Goal: Task Accomplishment & Management: Use online tool/utility

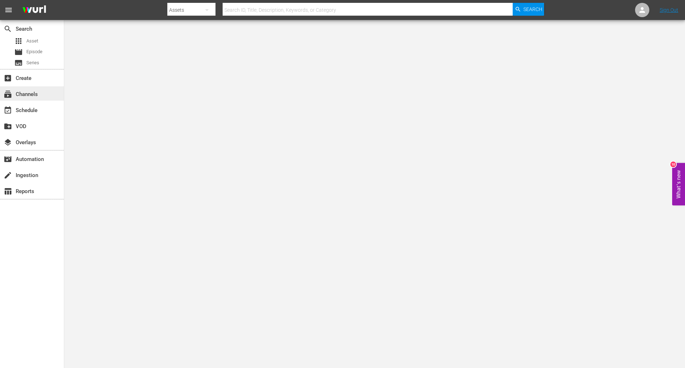
click at [24, 96] on div "subscriptions Channels" at bounding box center [20, 93] width 40 height 6
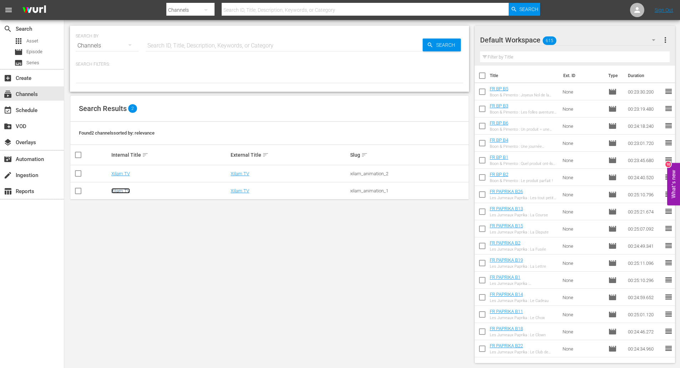
click at [122, 191] on link "Xilam TV" at bounding box center [120, 190] width 19 height 5
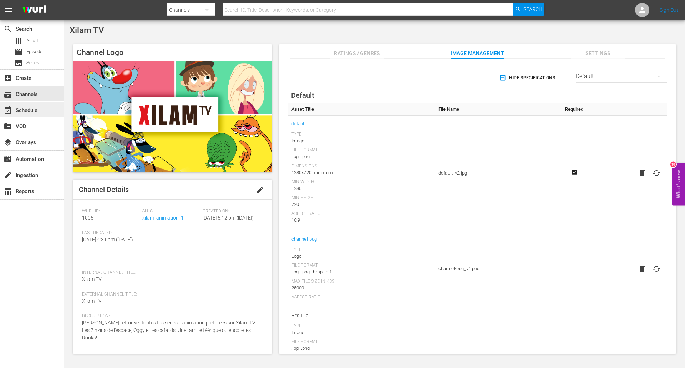
click at [35, 107] on div "event_available Schedule" at bounding box center [20, 109] width 40 height 6
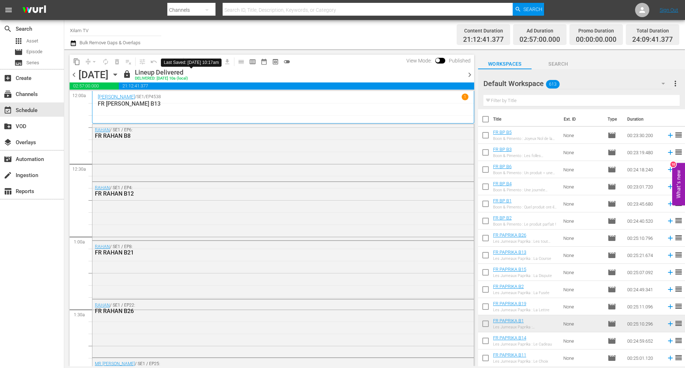
click at [119, 76] on icon "button" at bounding box center [115, 75] width 8 height 8
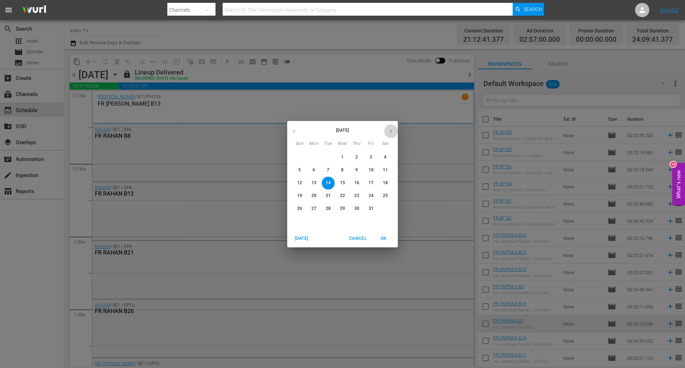
click at [393, 132] on icon "button" at bounding box center [390, 130] width 5 height 5
click at [303, 169] on span "2" at bounding box center [299, 170] width 13 height 6
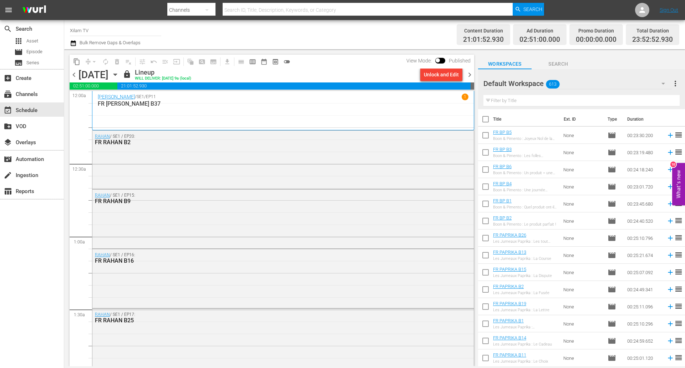
click at [119, 76] on icon "button" at bounding box center [115, 75] width 8 height 8
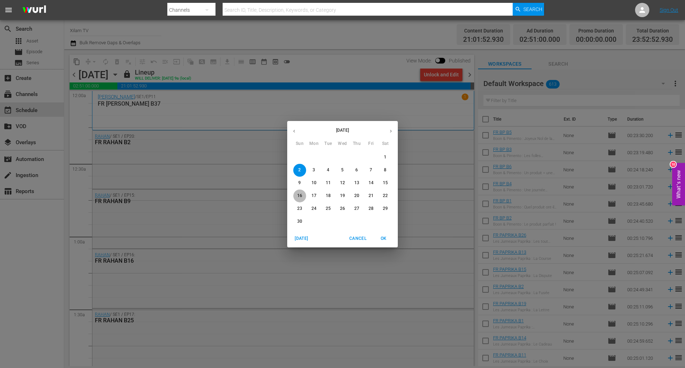
click at [304, 197] on span "16" at bounding box center [299, 196] width 13 height 6
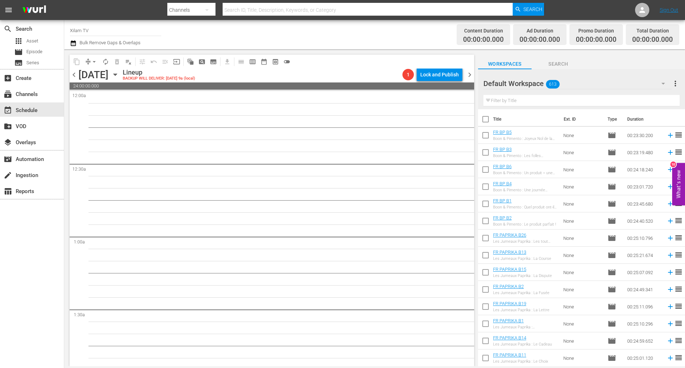
drag, startPoint x: 76, startPoint y: 77, endPoint x: 5, endPoint y: 134, distance: 91.3
click at [76, 77] on span "chevron_left" at bounding box center [74, 74] width 9 height 9
click at [530, 106] on input "text" at bounding box center [581, 100] width 196 height 11
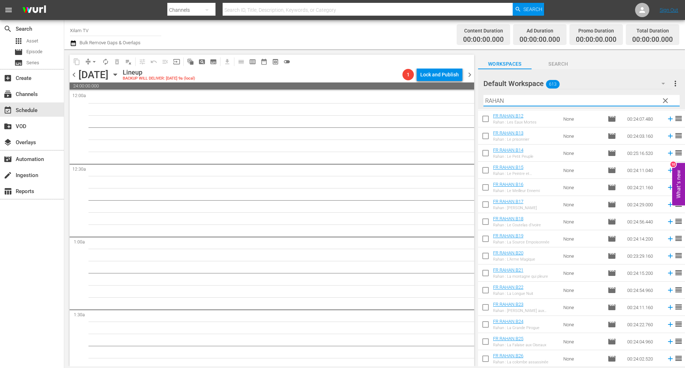
scroll to position [205, 0]
type input "RAHAN B"
click at [536, 104] on input "RAHAN B" at bounding box center [581, 100] width 196 height 11
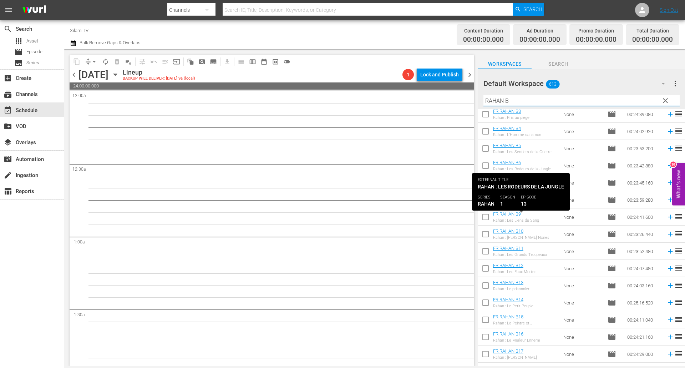
scroll to position [0, 0]
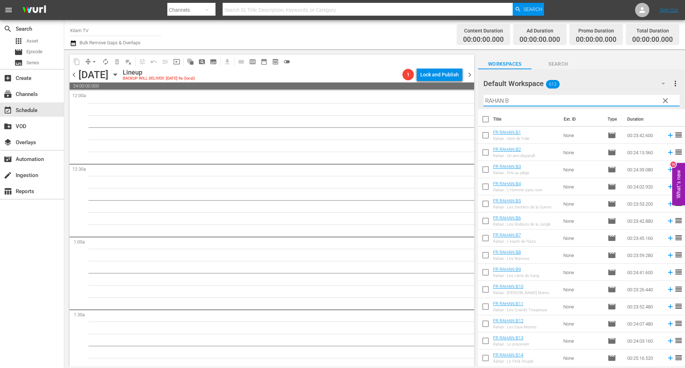
click at [486, 270] on input "checkbox" at bounding box center [485, 273] width 15 height 15
checkbox input "true"
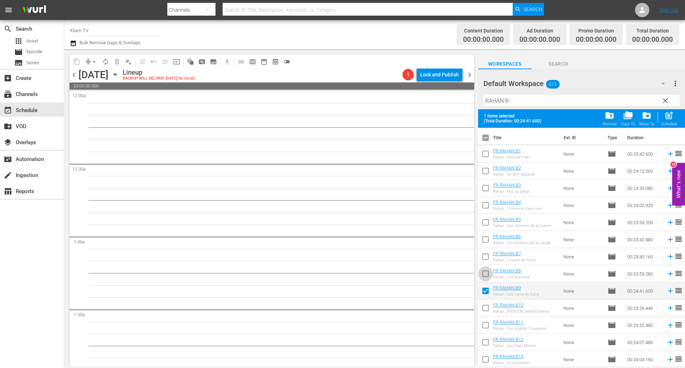
click at [486, 270] on input "checkbox" at bounding box center [485, 275] width 15 height 15
checkbox input "true"
click at [486, 259] on input "checkbox" at bounding box center [485, 257] width 15 height 15
checkbox input "true"
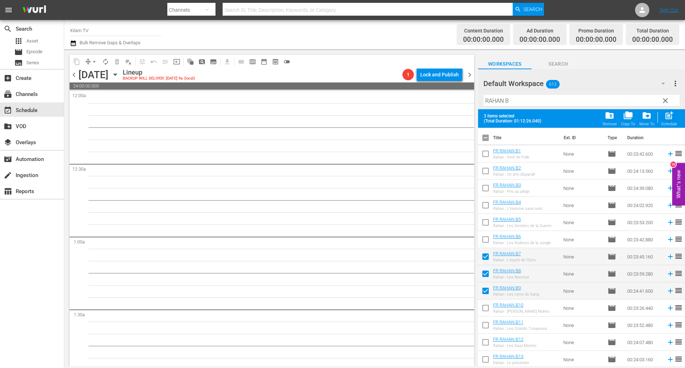
click at [484, 313] on input "checkbox" at bounding box center [485, 309] width 15 height 15
checkbox input "true"
click at [483, 257] on input "checkbox" at bounding box center [485, 257] width 15 height 15
checkbox input "false"
click at [481, 241] on input "checkbox" at bounding box center [485, 240] width 15 height 15
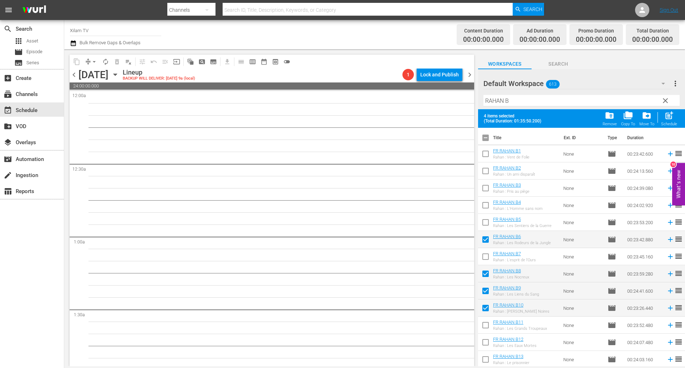
click at [673, 115] on span "post_add" at bounding box center [669, 116] width 10 height 10
checkbox input "false"
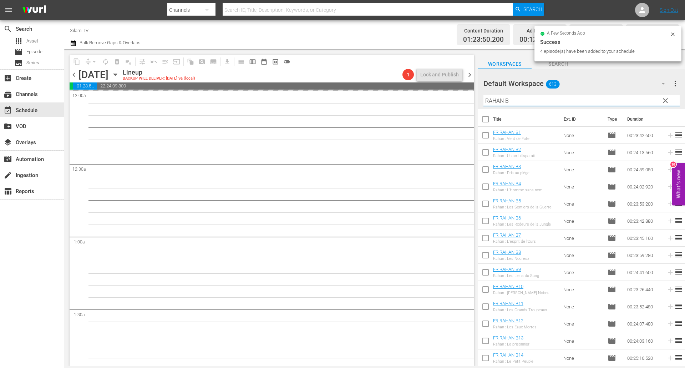
drag, startPoint x: 500, startPoint y: 99, endPoint x: 452, endPoint y: 99, distance: 48.2
click at [452, 99] on div "content_copy compress arrow_drop_down autorenew_outlined delete_forever_outline…" at bounding box center [374, 207] width 621 height 317
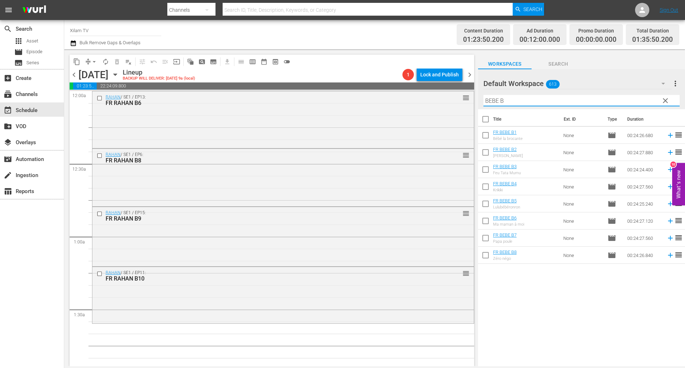
type input "BEBE B"
click at [485, 167] on input "checkbox" at bounding box center [485, 170] width 15 height 15
checkbox input "true"
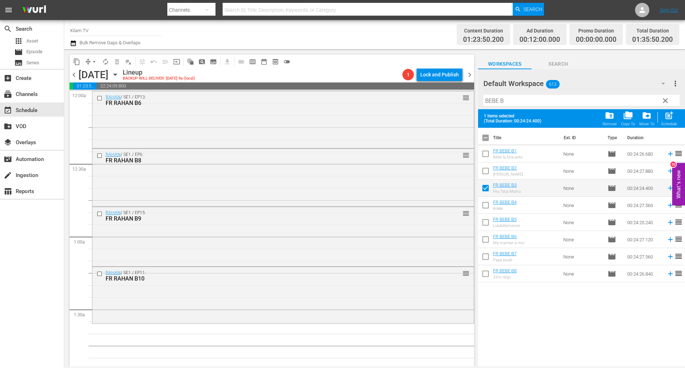
click at [484, 205] on input "checkbox" at bounding box center [485, 206] width 15 height 15
checkbox input "true"
click at [486, 238] on input "checkbox" at bounding box center [485, 240] width 15 height 15
checkbox input "true"
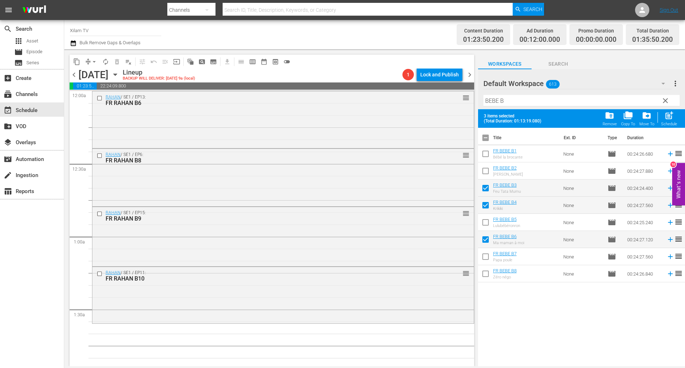
click at [483, 256] on input "checkbox" at bounding box center [485, 257] width 15 height 15
checkbox input "true"
click at [667, 115] on span "post_add" at bounding box center [669, 116] width 10 height 10
checkbox input "false"
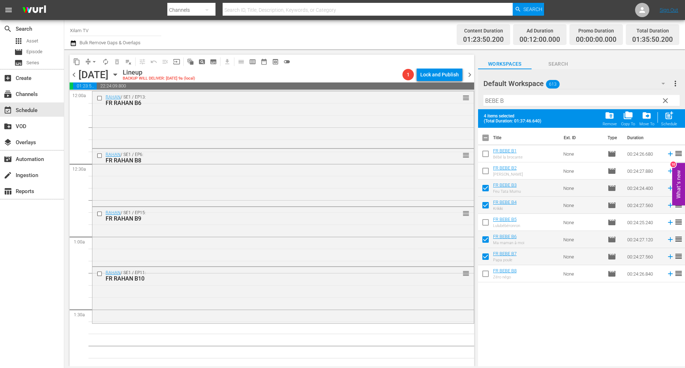
checkbox input "false"
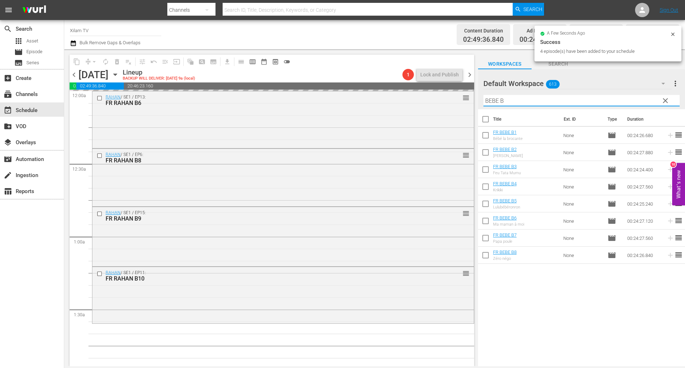
drag, startPoint x: 499, startPoint y: 100, endPoint x: 488, endPoint y: 100, distance: 10.3
click at [488, 100] on input "BEBE B" at bounding box center [581, 100] width 196 height 11
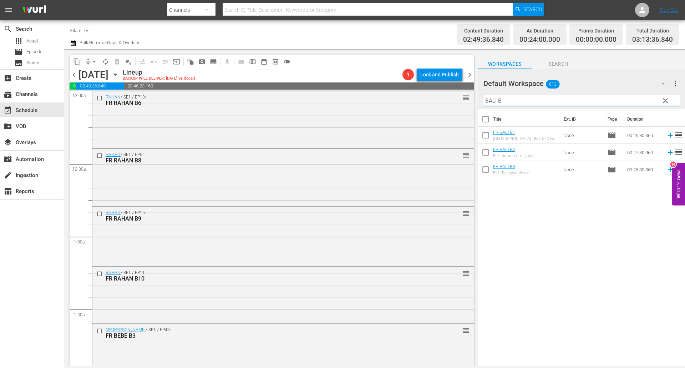
type input "BALI B"
click at [486, 153] on input "checkbox" at bounding box center [485, 153] width 15 height 15
checkbox input "true"
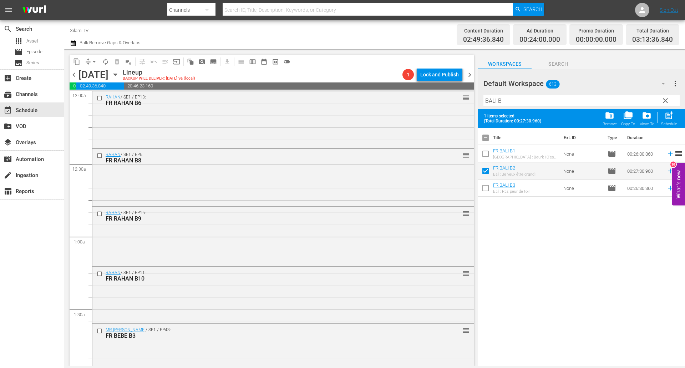
click at [486, 153] on input "checkbox" at bounding box center [485, 155] width 15 height 15
click at [675, 118] on div "post_add Schedule" at bounding box center [669, 119] width 16 height 16
checkbox input "false"
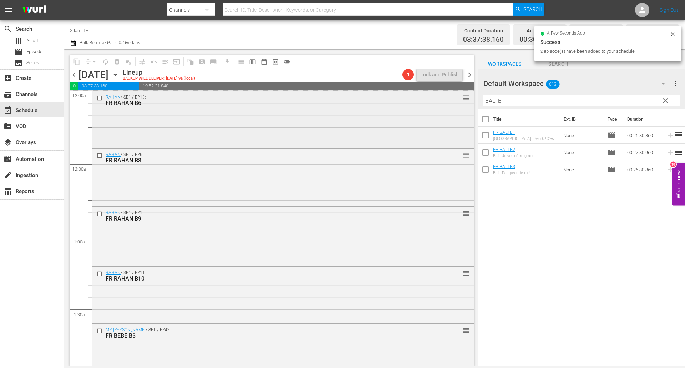
click at [465, 95] on div "content_copy compress arrow_drop_down autorenew_outlined delete_forever_outline…" at bounding box center [374, 207] width 621 height 317
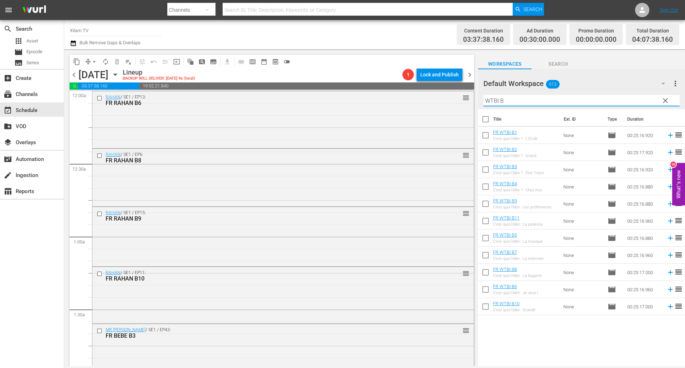
type input "WTBI B"
click at [482, 188] on input "checkbox" at bounding box center [485, 188] width 15 height 15
checkbox input "true"
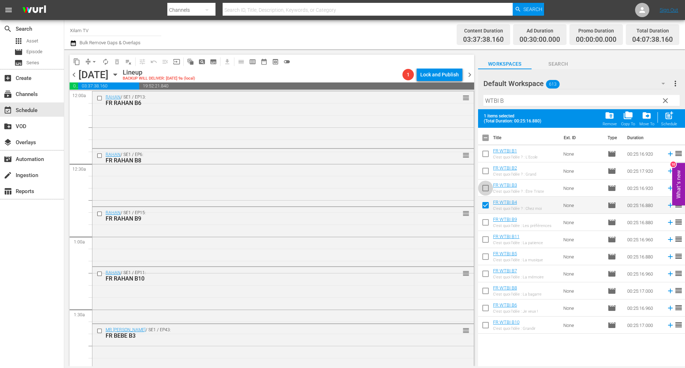
click at [482, 188] on input "checkbox" at bounding box center [485, 189] width 15 height 15
click at [664, 119] on div "post_add Schedule" at bounding box center [669, 119] width 16 height 16
checkbox input "false"
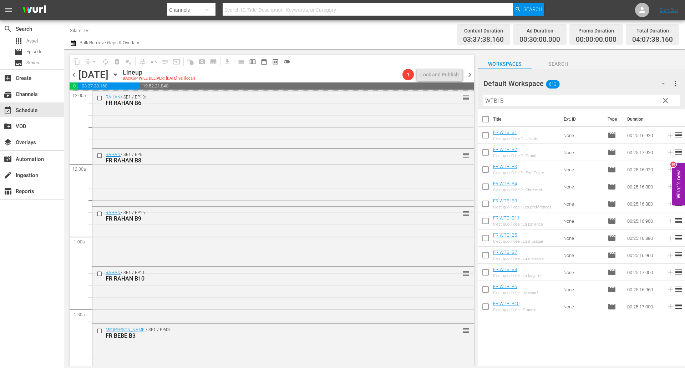
click at [452, 95] on div "content_copy compress arrow_drop_down autorenew_outlined delete_forever_outline…" at bounding box center [374, 207] width 621 height 317
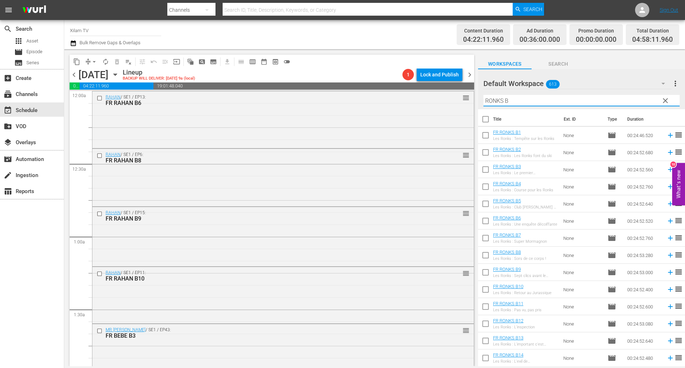
type input "RONKS B"
click at [484, 206] on input "checkbox" at bounding box center [485, 205] width 15 height 15
checkbox input "true"
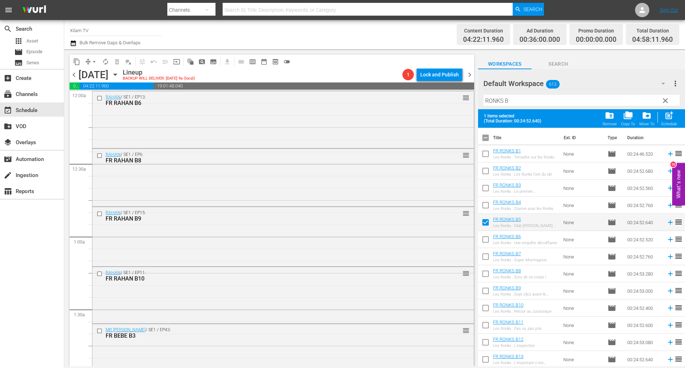
click at [485, 189] on input "checkbox" at bounding box center [485, 189] width 15 height 15
click at [670, 117] on span "post_add" at bounding box center [669, 116] width 10 height 10
checkbox input "false"
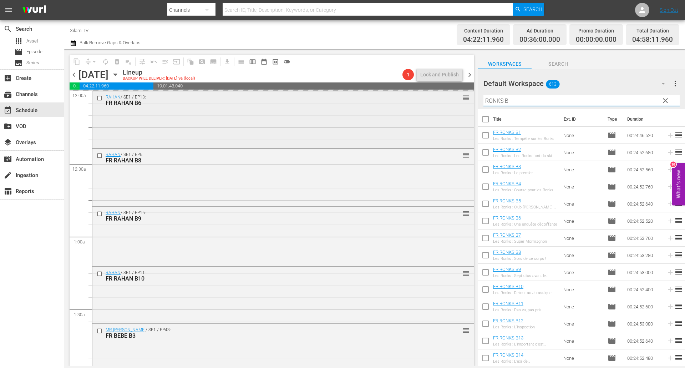
drag, startPoint x: 503, startPoint y: 101, endPoint x: 461, endPoint y: 97, distance: 41.6
click at [461, 97] on div "content_copy compress arrow_drop_down autorenew_outlined delete_forever_outline…" at bounding box center [374, 207] width 621 height 317
click at [535, 102] on input "PAPRIKA B" at bounding box center [581, 100] width 196 height 11
type input "PAPRIKA B"
click at [490, 206] on input "checkbox" at bounding box center [485, 205] width 15 height 15
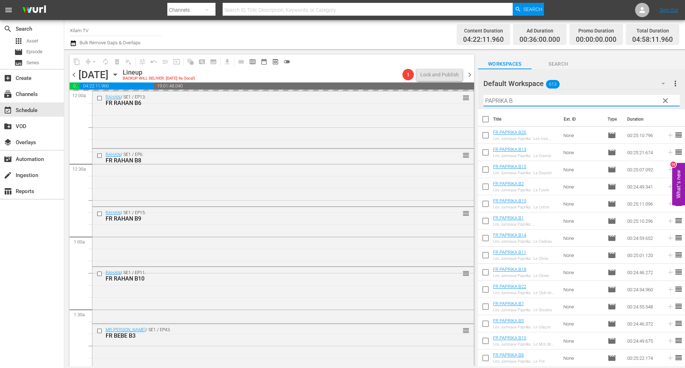
checkbox input "true"
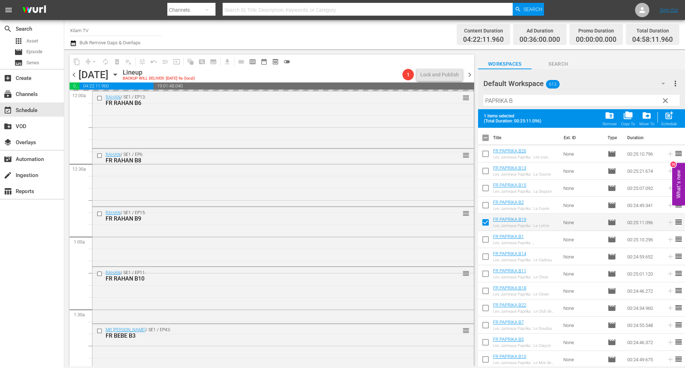
click at [489, 167] on input "checkbox" at bounding box center [485, 172] width 15 height 15
click at [671, 116] on span "post_add" at bounding box center [669, 116] width 10 height 10
checkbox input "false"
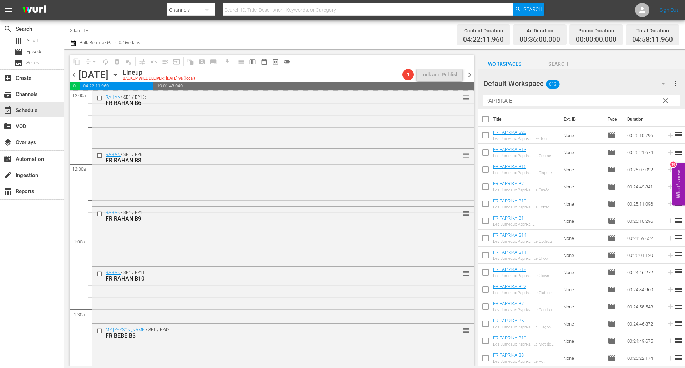
drag, startPoint x: 507, startPoint y: 99, endPoint x: 469, endPoint y: 90, distance: 38.9
click at [469, 90] on div "content_copy compress arrow_drop_down autorenew_outlined delete_forever_outline…" at bounding box center [374, 207] width 621 height 317
click at [542, 97] on input "CHICKY 1 B" at bounding box center [581, 100] width 196 height 11
type input "CHICKY 1 B"
click at [485, 153] on input "checkbox" at bounding box center [485, 153] width 15 height 15
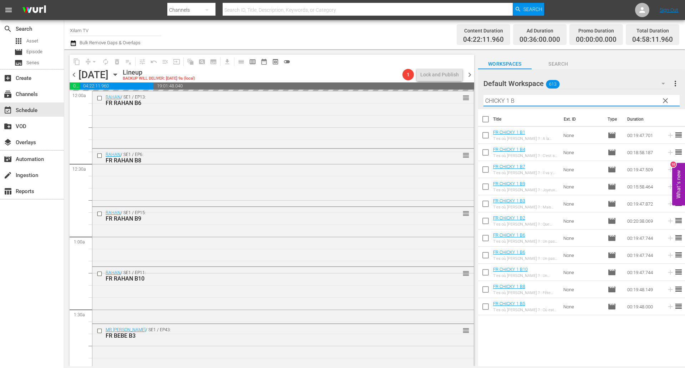
checkbox input "true"
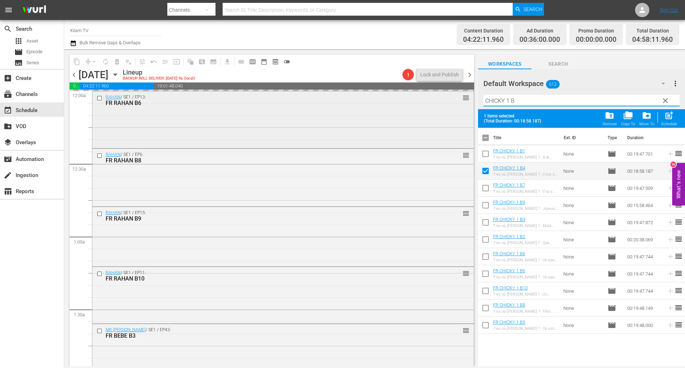
drag, startPoint x: 508, startPoint y: 101, endPoint x: 468, endPoint y: 98, distance: 40.4
click at [468, 98] on div "content_copy compress arrow_drop_down autorenew_outlined delete_forever_outline…" at bounding box center [374, 207] width 621 height 317
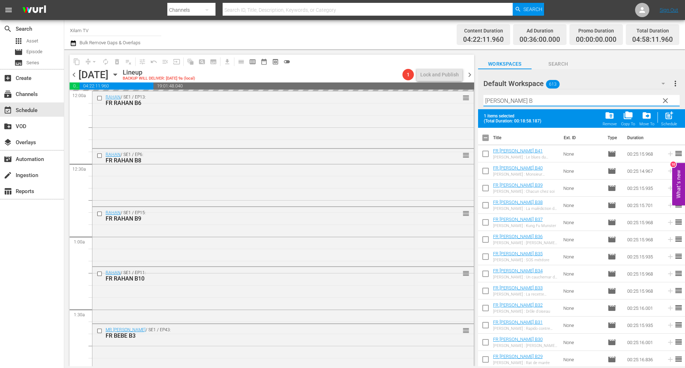
click at [523, 98] on input "[PERSON_NAME] B" at bounding box center [581, 100] width 196 height 11
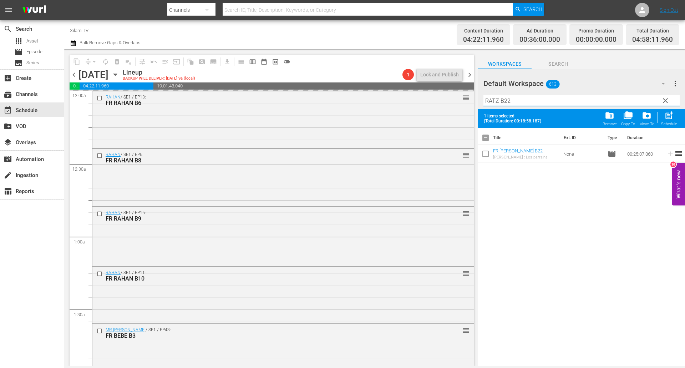
type input "RATZ B22"
click at [478, 159] on input "checkbox" at bounding box center [485, 155] width 15 height 15
checkbox input "true"
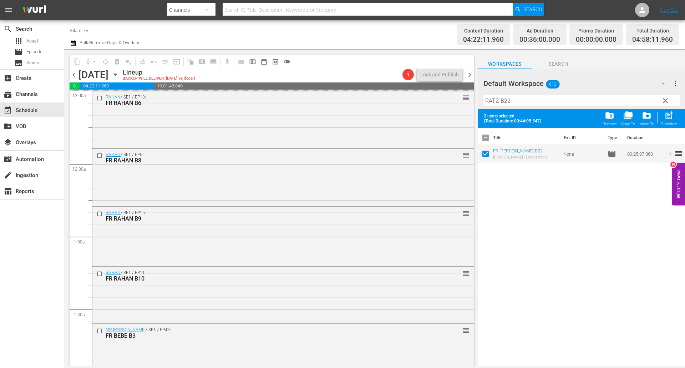
click at [513, 94] on div "Filter by Title [PERSON_NAME] B22" at bounding box center [581, 100] width 196 height 17
click at [515, 98] on input "RATZ B22" at bounding box center [581, 100] width 196 height 11
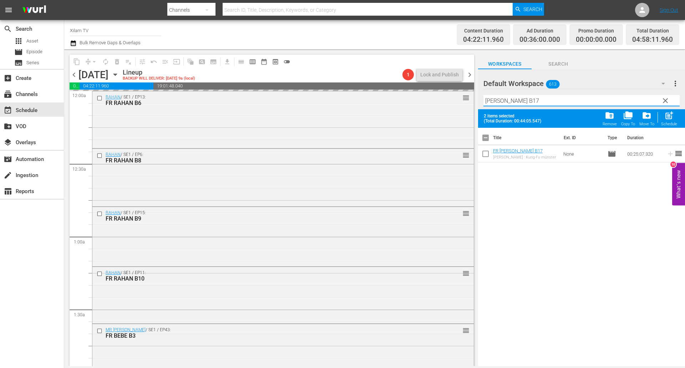
type input "[PERSON_NAME] B17"
click at [486, 158] on input "checkbox" at bounding box center [485, 155] width 15 height 15
checkbox input "true"
click at [518, 101] on input "[PERSON_NAME] B17" at bounding box center [581, 100] width 196 height 11
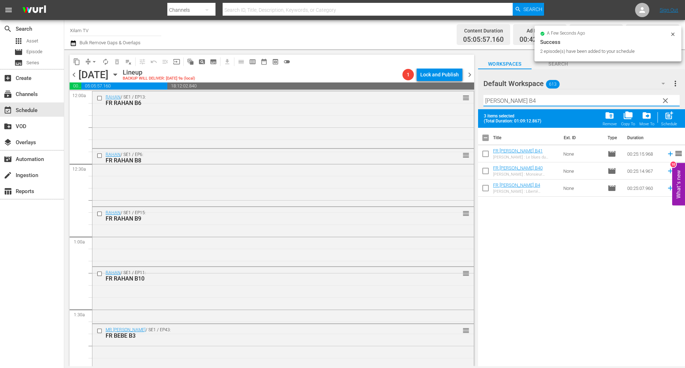
type input "[PERSON_NAME] B4"
click at [486, 158] on input "checkbox" at bounding box center [485, 155] width 15 height 15
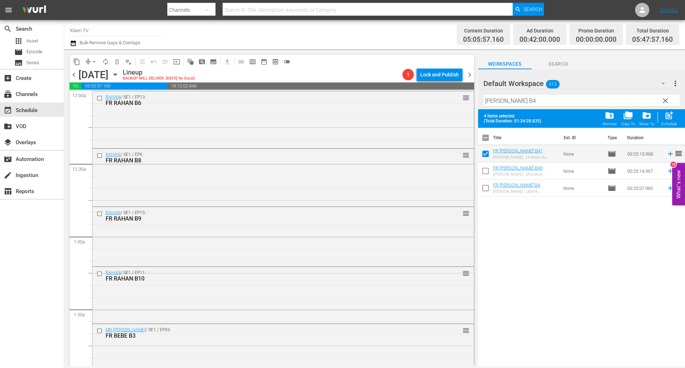
click at [676, 118] on div "post_add Schedule" at bounding box center [669, 119] width 16 height 16
checkbox input "false"
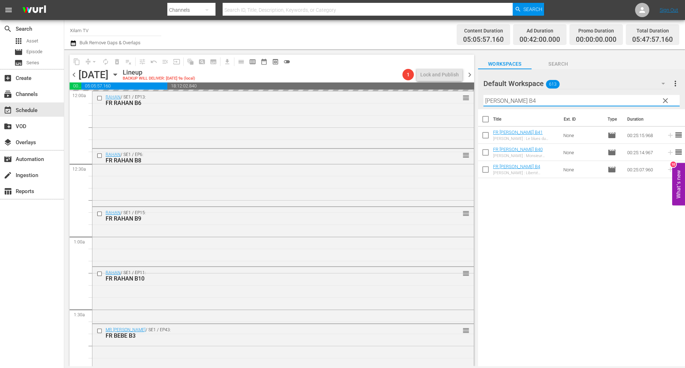
drag, startPoint x: 499, startPoint y: 100, endPoint x: 472, endPoint y: 96, distance: 27.5
click at [472, 96] on div "content_copy compress arrow_drop_down autorenew_outlined delete_forever_outline…" at bounding box center [374, 207] width 621 height 317
click at [526, 98] on input "ZINZIN 2 B4" at bounding box center [581, 100] width 196 height 11
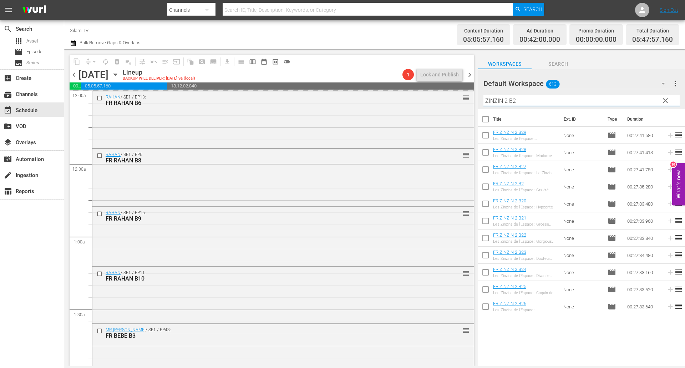
type input "ZINZIN 2 B2"
click at [488, 136] on input "checkbox" at bounding box center [485, 136] width 15 height 15
checkbox input "true"
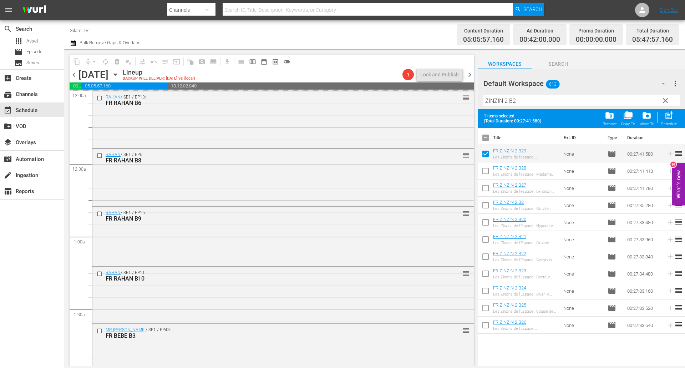
click at [487, 259] on input "checkbox" at bounding box center [485, 257] width 15 height 15
checkbox input "true"
click at [517, 102] on input "ZINZIN 2 B2" at bounding box center [581, 100] width 196 height 11
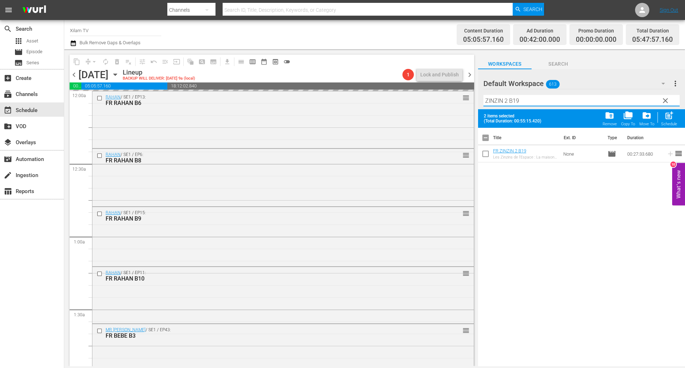
type input "ZINZIN 2 B19"
click at [488, 151] on input "checkbox" at bounding box center [485, 155] width 15 height 15
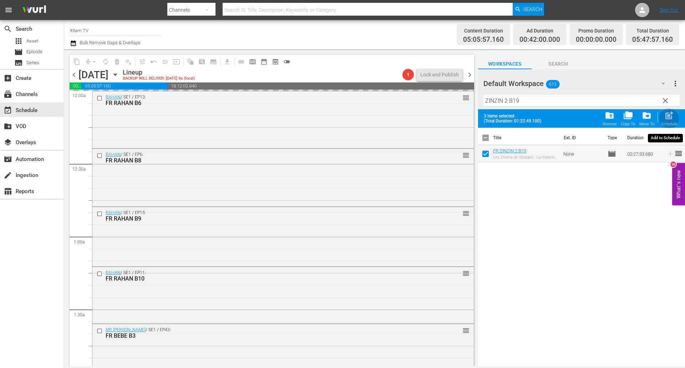
click at [672, 116] on span "post_add" at bounding box center [669, 116] width 10 height 10
checkbox input "false"
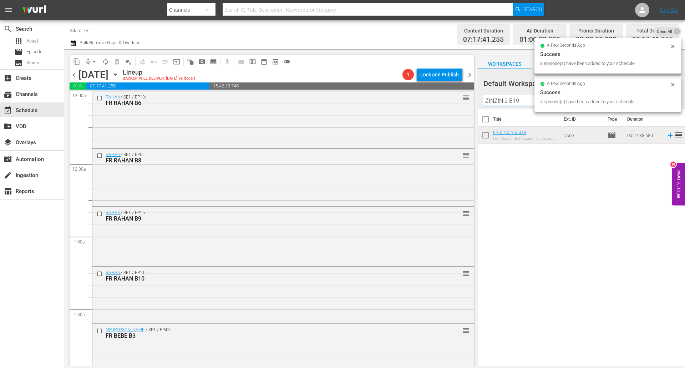
drag, startPoint x: 507, startPoint y: 101, endPoint x: 476, endPoint y: 101, distance: 31.0
click at [476, 101] on div "content_copy compress arrow_drop_down autorenew_outlined delete_forever_outline…" at bounding box center [374, 207] width 621 height 317
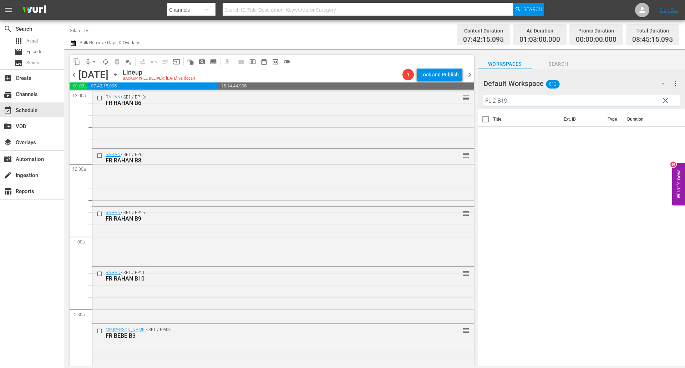
click at [537, 104] on input "FL 2 B19" at bounding box center [581, 100] width 196 height 11
type input "FLP 2 B13"
click at [486, 136] on input "checkbox" at bounding box center [485, 136] width 15 height 15
checkbox input "true"
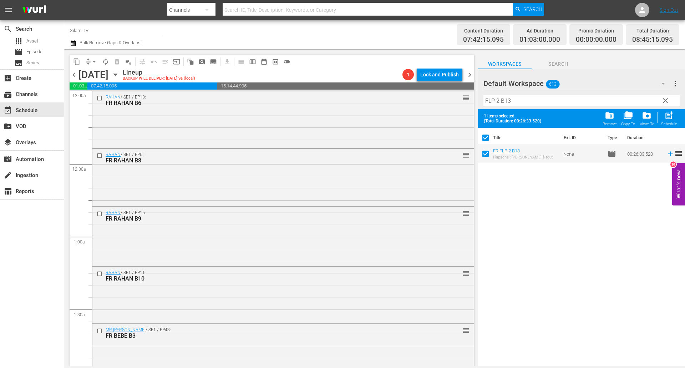
click at [518, 99] on input "FLP 2 B13" at bounding box center [581, 100] width 196 height 11
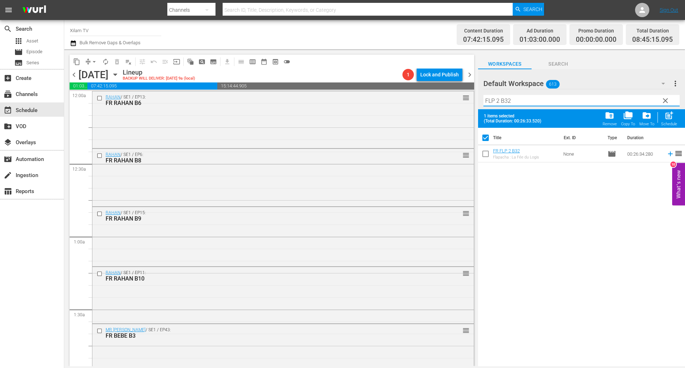
type input "FLP 2 B32"
click at [486, 152] on input "checkbox" at bounding box center [485, 155] width 15 height 15
checkbox input "true"
checkbox input "false"
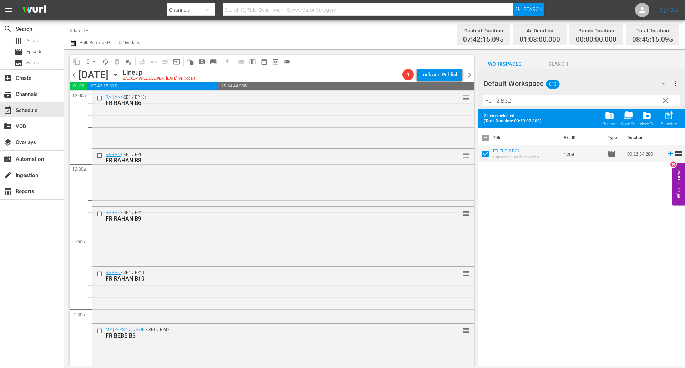
click at [499, 103] on input "FLP 2 B32" at bounding box center [581, 100] width 196 height 11
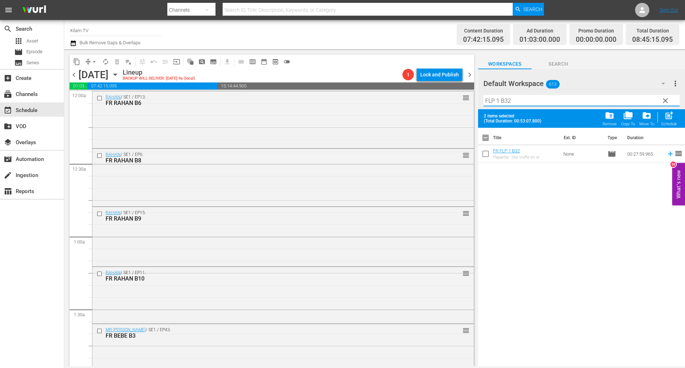
click at [520, 104] on input "FLP 1 B32" at bounding box center [581, 100] width 196 height 11
type input "FLP 1 B12"
click at [486, 161] on input "checkbox" at bounding box center [485, 155] width 15 height 15
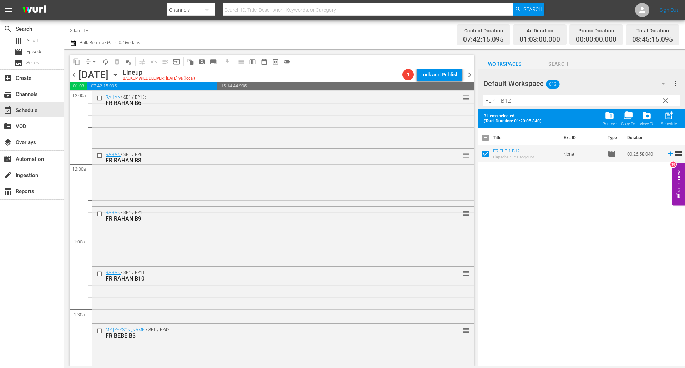
click at [671, 118] on span "post_add" at bounding box center [669, 116] width 10 height 10
checkbox input "false"
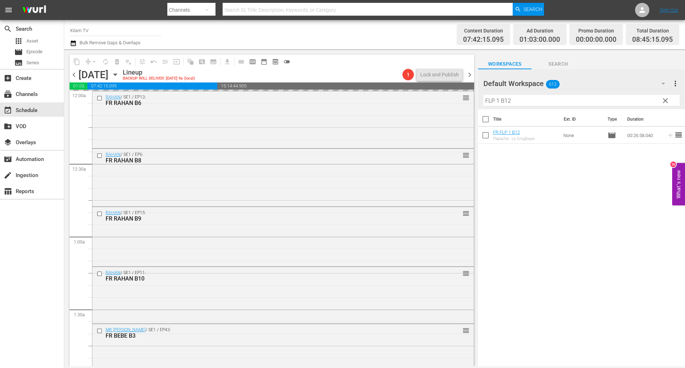
click at [460, 94] on div "content_copy compress arrow_drop_down autorenew_outlined delete_forever_outline…" at bounding box center [374, 207] width 621 height 317
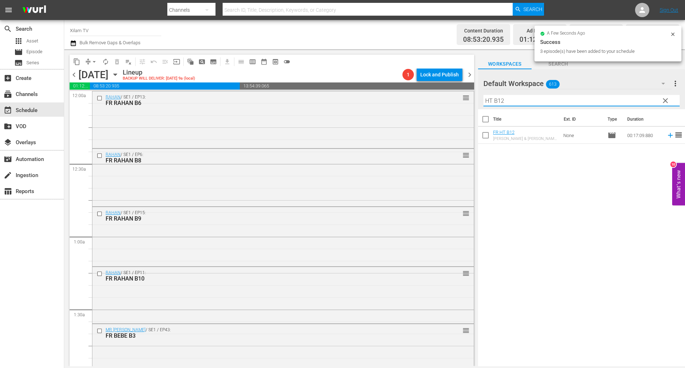
click at [542, 94] on div "Filter by Title HT B12" at bounding box center [581, 100] width 196 height 17
click at [536, 97] on input "HT B12" at bounding box center [581, 100] width 196 height 11
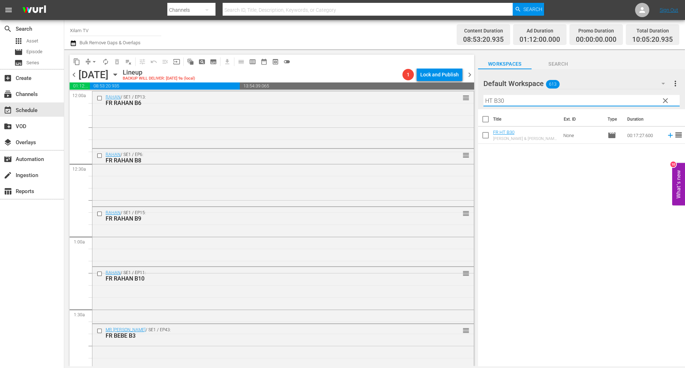
type input "HT B30"
click at [487, 136] on input "checkbox" at bounding box center [485, 136] width 15 height 15
checkbox input "true"
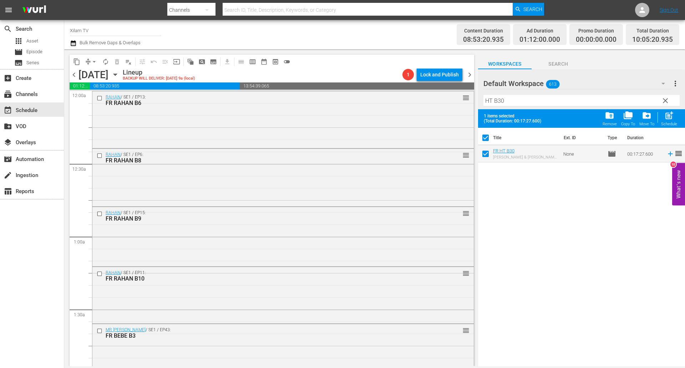
click at [509, 98] on input "HT B30" at bounding box center [581, 100] width 196 height 11
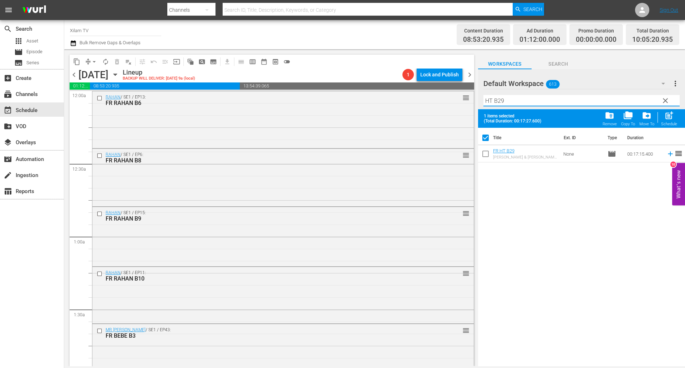
type input "HT B29"
click at [489, 158] on input "checkbox" at bounding box center [485, 155] width 15 height 15
checkbox input "true"
checkbox input "false"
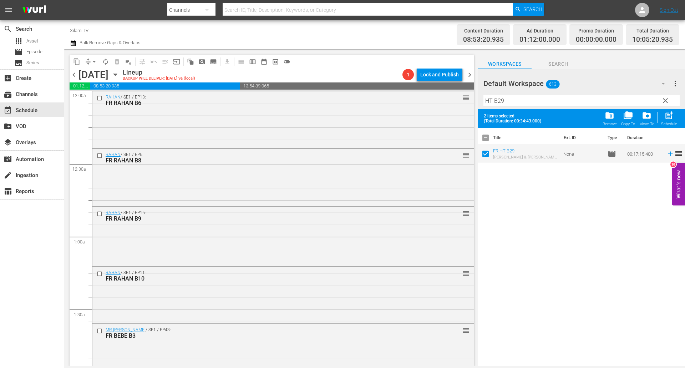
click at [515, 100] on input "HT B29" at bounding box center [581, 100] width 196 height 11
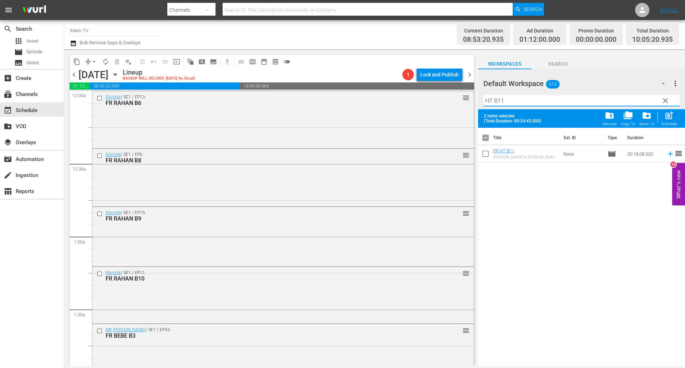
type input "HT B11"
click at [486, 156] on input "checkbox" at bounding box center [485, 155] width 15 height 15
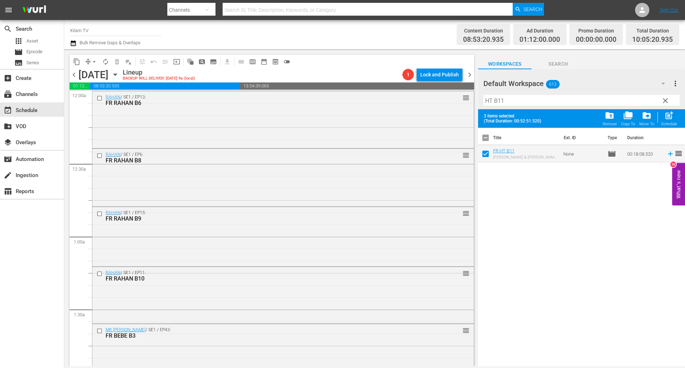
click at [671, 121] on div "post_add Schedule" at bounding box center [669, 119] width 16 height 16
checkbox input "false"
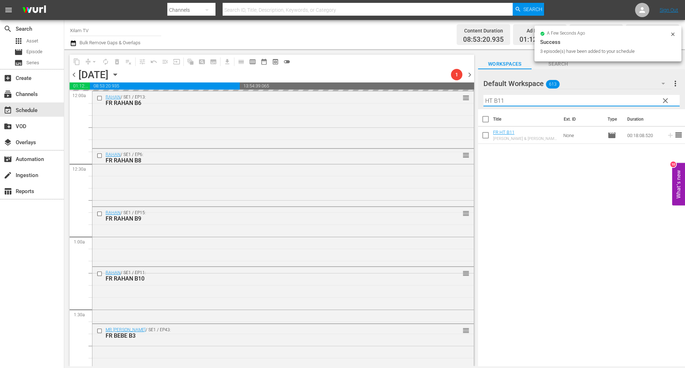
drag, startPoint x: 492, startPoint y: 101, endPoint x: 476, endPoint y: 102, distance: 15.7
click at [476, 102] on div "content_copy compress arrow_drop_down autorenew_outlined delete_forever_outline…" at bounding box center [374, 207] width 621 height 317
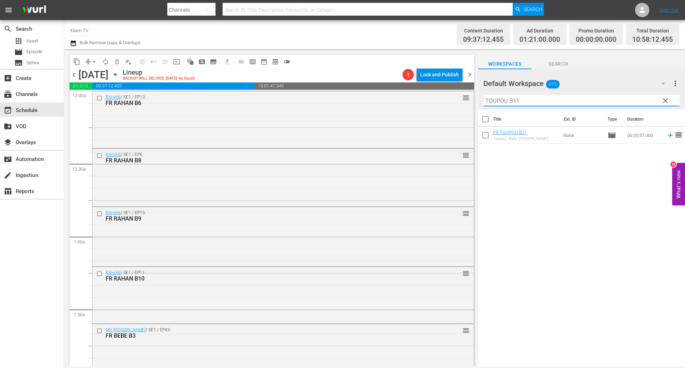
type input "TOUPOU B11"
click at [484, 137] on input "checkbox" at bounding box center [485, 136] width 15 height 15
checkbox input "true"
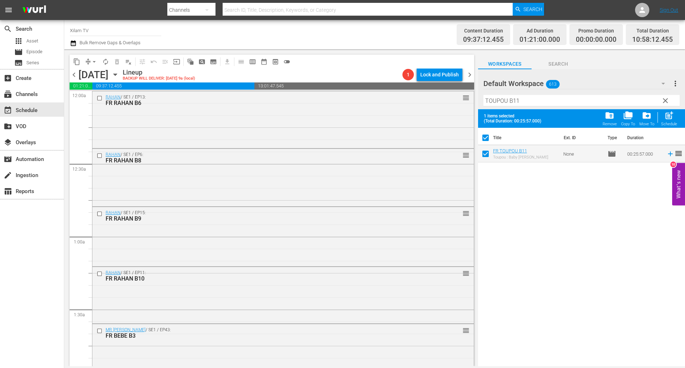
click at [524, 101] on input "TOUPOU B11" at bounding box center [581, 100] width 196 height 11
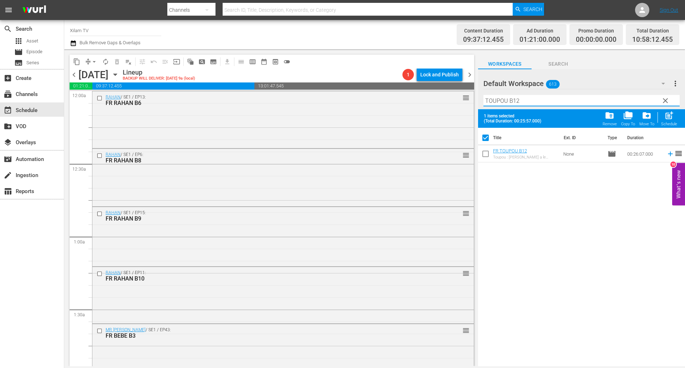
type input "TOUPOU B12"
click at [484, 155] on input "checkbox" at bounding box center [485, 155] width 15 height 15
checkbox input "true"
checkbox input "false"
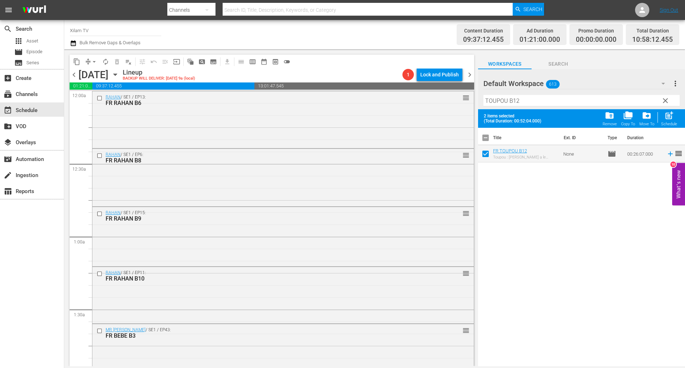
click at [516, 108] on div "Filter by Title TOUPOU B12" at bounding box center [581, 100] width 196 height 17
click at [519, 105] on input "TOUPOU B12" at bounding box center [581, 100] width 196 height 11
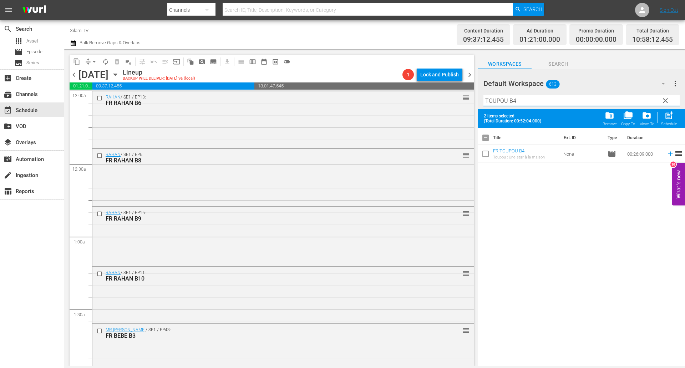
type input "TOUPOU B4"
click at [483, 162] on input "checkbox" at bounding box center [485, 155] width 15 height 15
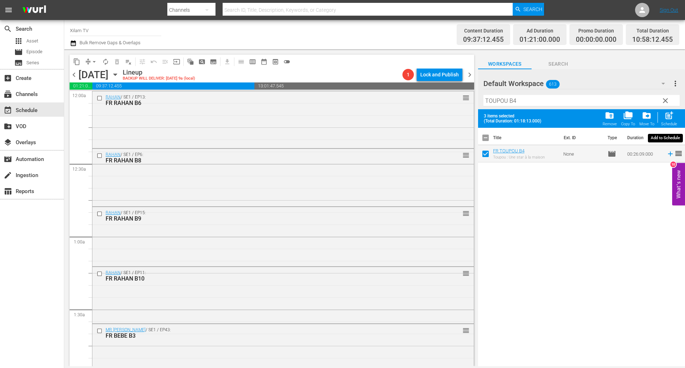
click at [674, 114] on div "post_add Schedule" at bounding box center [669, 119] width 16 height 16
checkbox input "false"
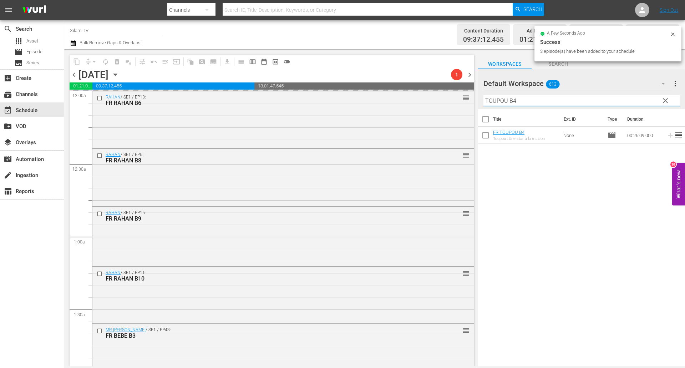
drag, startPoint x: 491, startPoint y: 99, endPoint x: 480, endPoint y: 97, distance: 10.9
click at [480, 97] on div "Default Workspace 613 Default more_vert clear Filter by Title TOUPOU B4" at bounding box center [581, 89] width 207 height 40
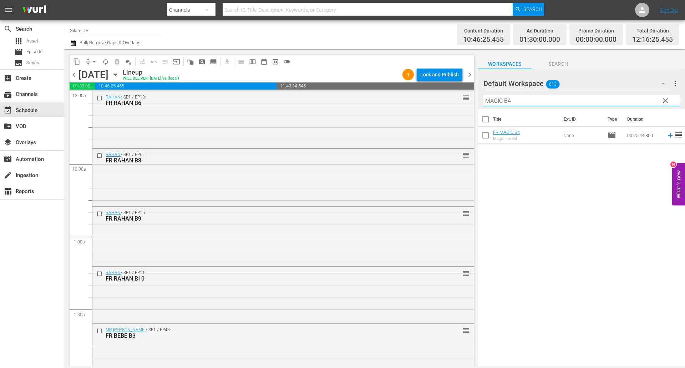
click at [541, 88] on div "Default Workspace 613" at bounding box center [577, 83] width 188 height 20
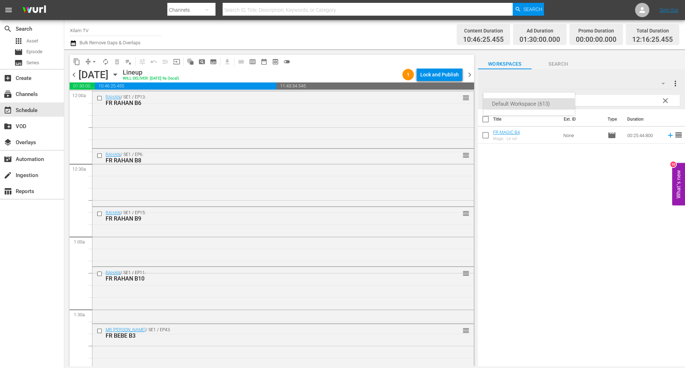
click at [536, 95] on div "Default Workspace (613)" at bounding box center [528, 103] width 91 height 23
click at [593, 99] on div "Default Workspace (613)" at bounding box center [342, 184] width 685 height 368
click at [584, 105] on div "Default Workspace (613)" at bounding box center [342, 184] width 685 height 368
click at [580, 103] on input "MAGIC B4" at bounding box center [581, 100] width 196 height 11
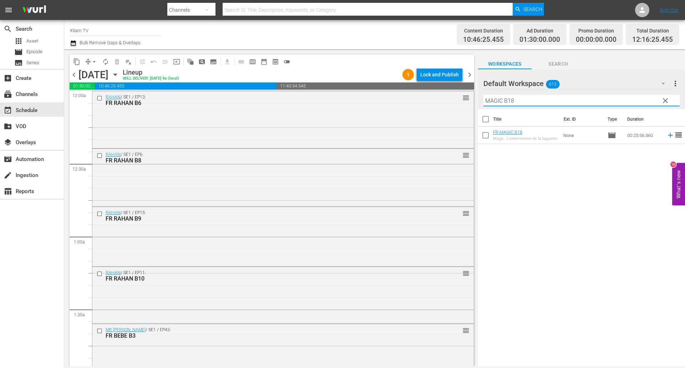
type input "MAGIC B18"
click at [487, 136] on input "checkbox" at bounding box center [485, 136] width 15 height 15
checkbox input "true"
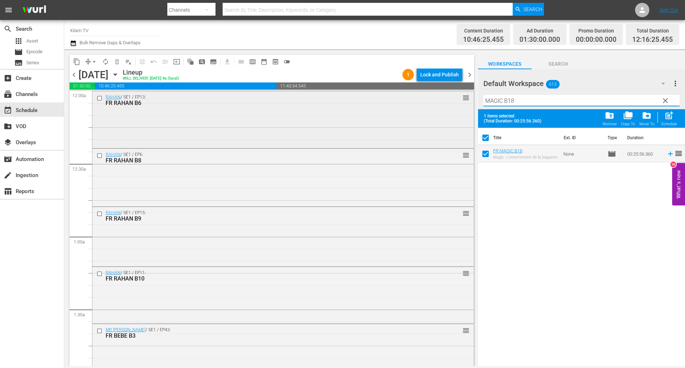
drag, startPoint x: 501, startPoint y: 100, endPoint x: 459, endPoint y: 92, distance: 43.2
click at [459, 92] on div "content_copy compress arrow_drop_down autorenew_outlined delete_forever_outline…" at bounding box center [374, 207] width 621 height 317
click at [579, 106] on hr at bounding box center [581, 106] width 196 height 1
click at [568, 104] on input "AKOM 2 B18" at bounding box center [581, 100] width 196 height 11
type input "AKOM 2 B11"
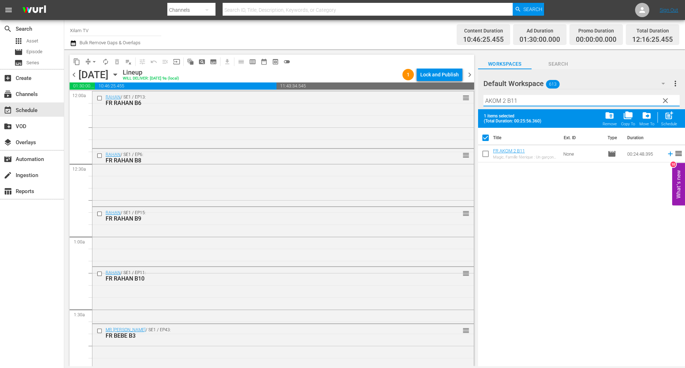
drag, startPoint x: 481, startPoint y: 156, endPoint x: 508, endPoint y: 132, distance: 35.9
click at [481, 156] on input "checkbox" at bounding box center [485, 155] width 15 height 15
checkbox input "true"
checkbox input "false"
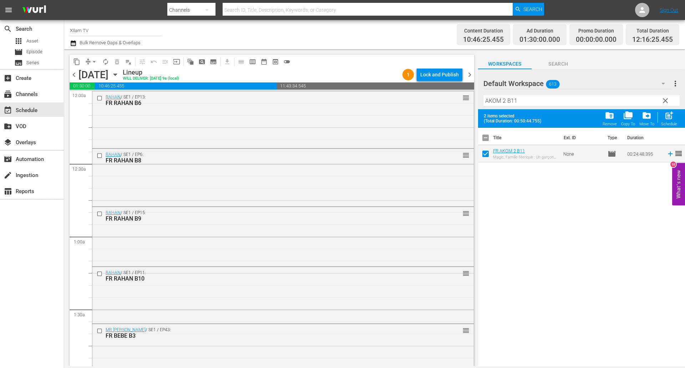
click at [526, 100] on input "AKOM 2 B11" at bounding box center [581, 100] width 196 height 11
click at [526, 98] on input "AKOM 2 B11" at bounding box center [581, 100] width 196 height 11
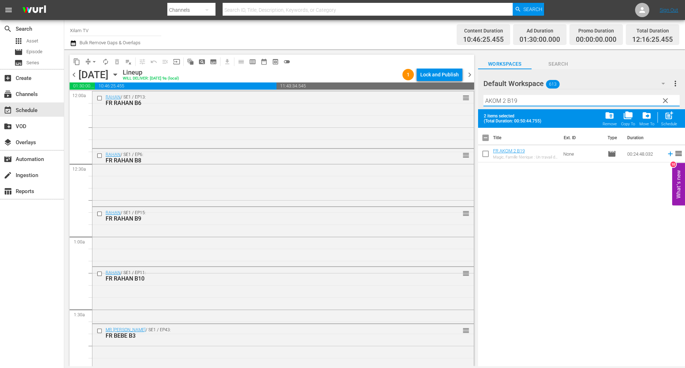
type input "AKOM 2 B19"
click at [486, 152] on input "checkbox" at bounding box center [485, 155] width 15 height 15
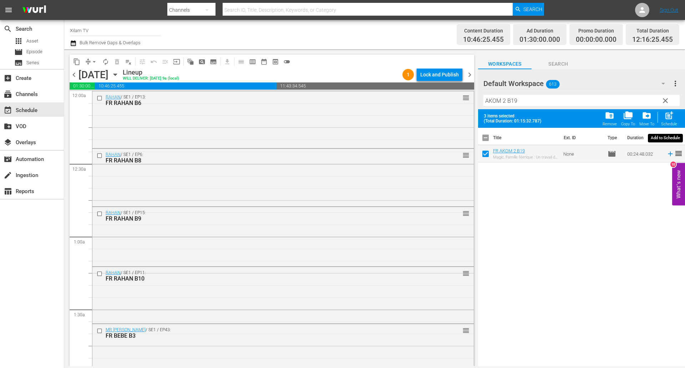
click at [671, 117] on span "post_add" at bounding box center [669, 116] width 10 height 10
checkbox input "false"
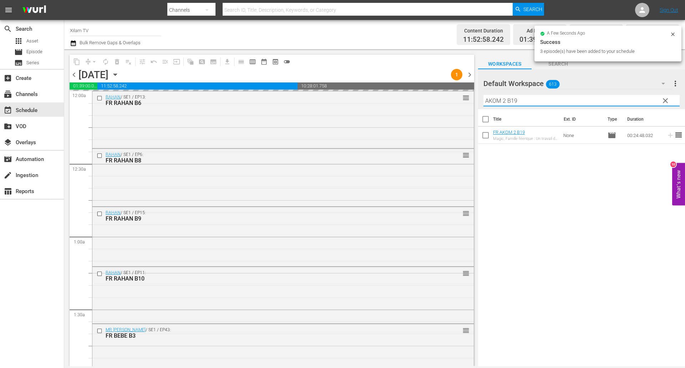
drag, startPoint x: 505, startPoint y: 101, endPoint x: 475, endPoint y: 101, distance: 29.6
click at [475, 101] on div "content_copy compress arrow_drop_down autorenew_outlined delete_forever_outline…" at bounding box center [374, 207] width 621 height 317
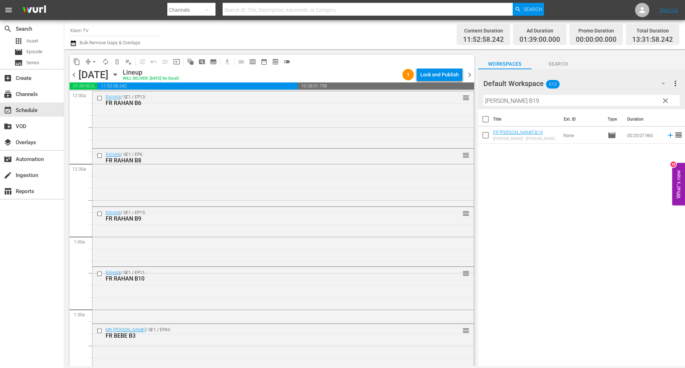
click at [512, 108] on div "Filter by Title [PERSON_NAME] B19" at bounding box center [581, 100] width 196 height 17
click at [517, 103] on input "[PERSON_NAME] B19" at bounding box center [581, 100] width 196 height 11
type input "RATZ B9"
click at [486, 135] on input "checkbox" at bounding box center [485, 136] width 15 height 15
checkbox input "true"
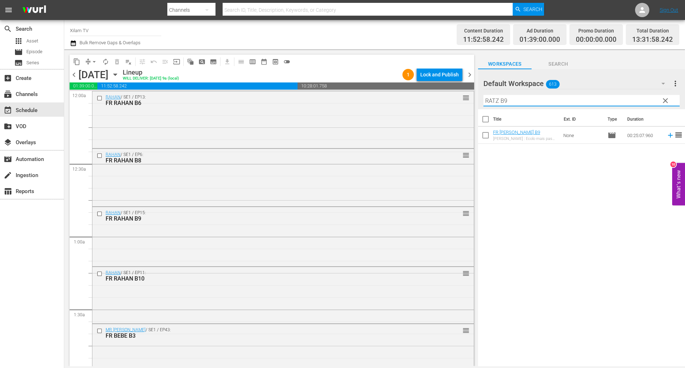
checkbox input "true"
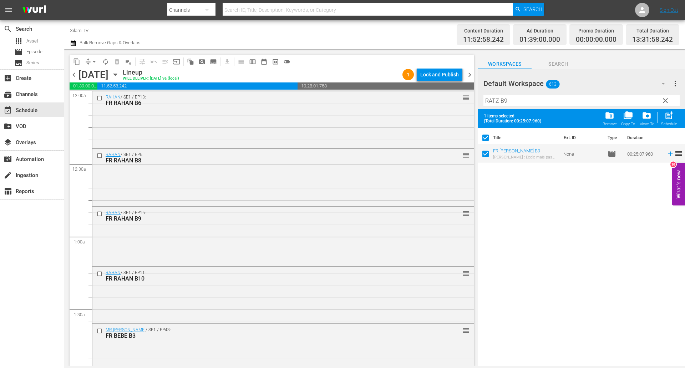
click at [513, 108] on div "Filter by Title [PERSON_NAME] B9" at bounding box center [581, 100] width 196 height 17
click at [513, 106] on input "RATZ B9" at bounding box center [581, 100] width 196 height 11
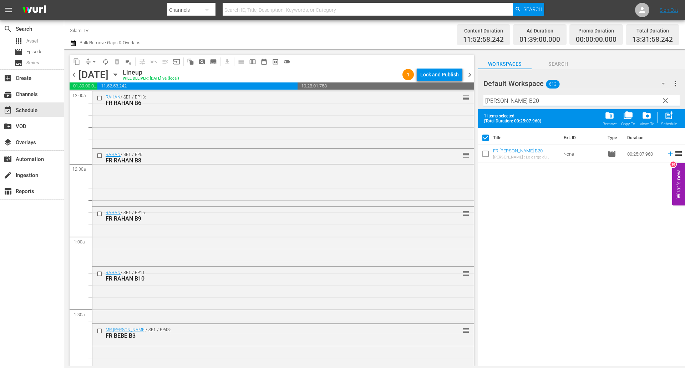
type input "[PERSON_NAME] B20"
drag, startPoint x: 478, startPoint y: 158, endPoint x: 486, endPoint y: 154, distance: 8.5
click at [479, 158] on input "checkbox" at bounding box center [485, 155] width 15 height 15
checkbox input "true"
checkbox input "false"
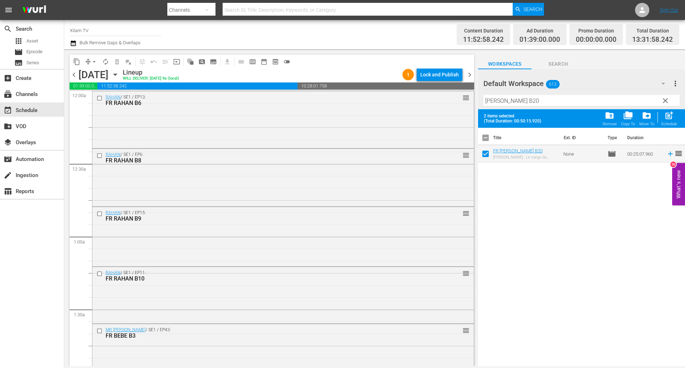
click at [522, 101] on input "[PERSON_NAME] B20" at bounding box center [581, 100] width 196 height 11
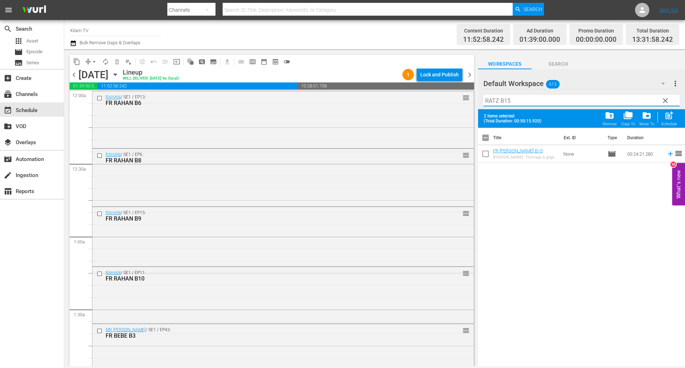
type input "RATZ B15"
click at [484, 153] on input "checkbox" at bounding box center [485, 155] width 15 height 15
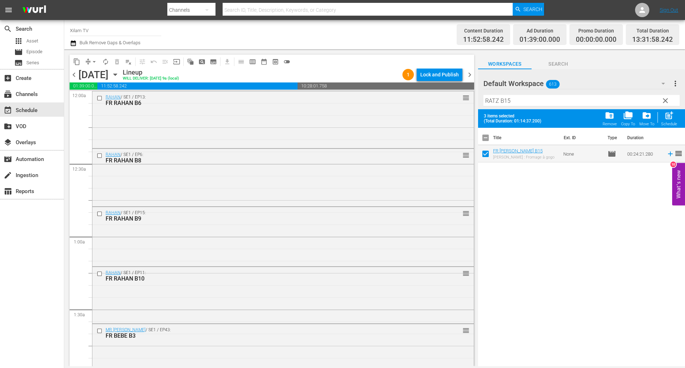
drag, startPoint x: 661, startPoint y: 122, endPoint x: 609, endPoint y: 108, distance: 54.8
click at [661, 122] on div "Schedule" at bounding box center [669, 124] width 16 height 5
checkbox input "false"
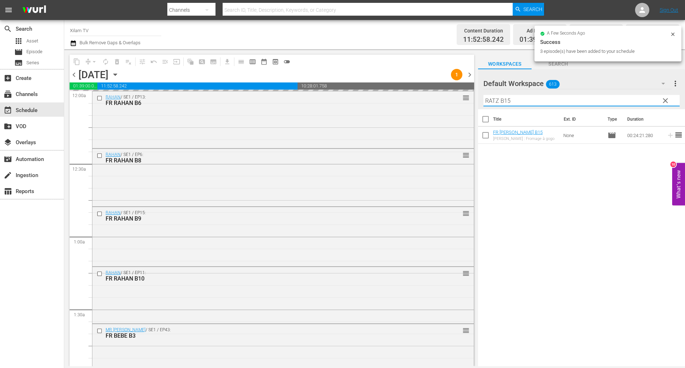
drag, startPoint x: 497, startPoint y: 100, endPoint x: 474, endPoint y: 100, distance: 22.5
click at [474, 100] on div "content_copy compress arrow_drop_down autorenew_outlined delete_forever_outline…" at bounding box center [374, 207] width 621 height 317
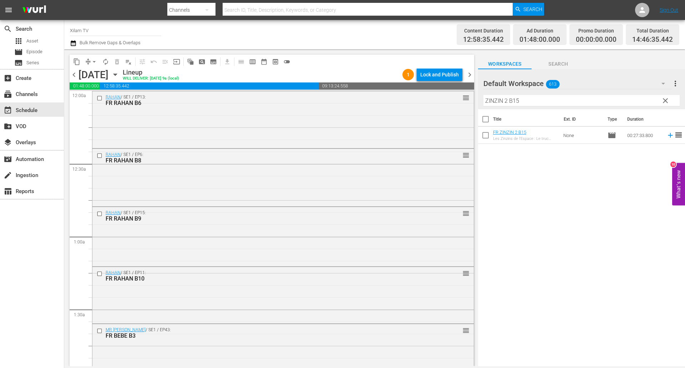
drag, startPoint x: 544, startPoint y: 108, endPoint x: 543, endPoint y: 103, distance: 4.6
click at [545, 107] on div "Filter by Title ZINZIN 2 B15" at bounding box center [581, 100] width 196 height 17
click at [542, 103] on input "ZINZIN 2 B15" at bounding box center [581, 100] width 196 height 11
type input "ZINZIN 2 B15"
click at [485, 136] on input "checkbox" at bounding box center [485, 136] width 15 height 15
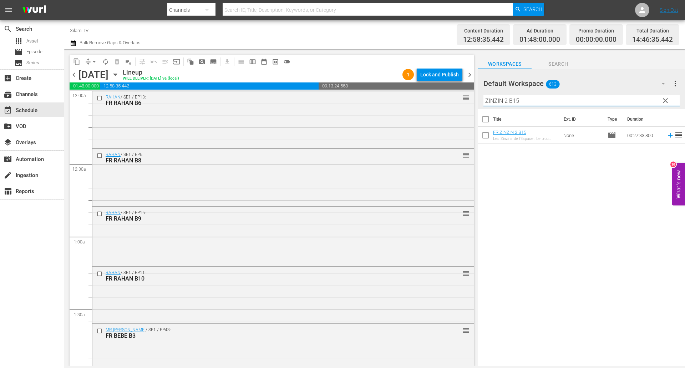
checkbox input "true"
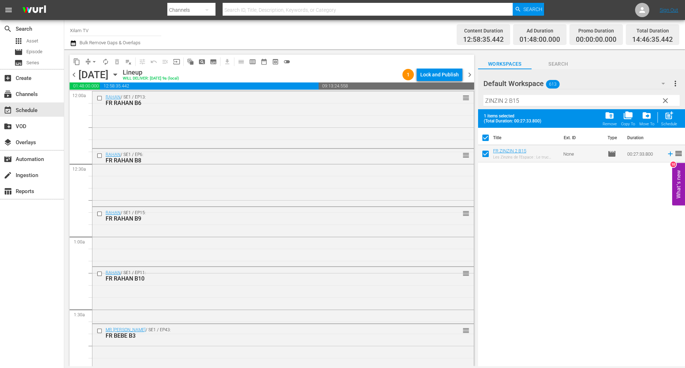
click at [529, 105] on input "ZINZIN 2 B15" at bounding box center [581, 100] width 196 height 11
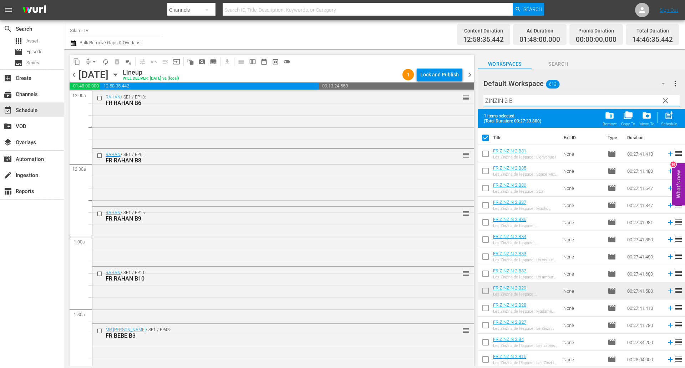
type input "ZINZIN 2 B"
click at [485, 168] on input "checkbox" at bounding box center [485, 172] width 15 height 15
checkbox input "true"
checkbox input "false"
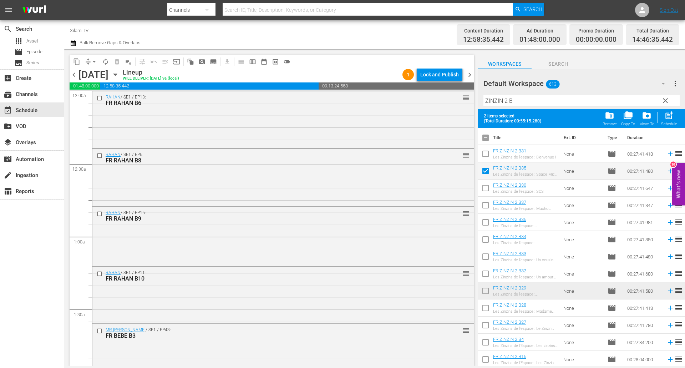
drag, startPoint x: 513, startPoint y: 110, endPoint x: 517, endPoint y: 103, distance: 7.7
click at [513, 109] on div "Default Workspace 613 Default more_vert clear Filter by Title ZINZIN 2 B 2 item…" at bounding box center [581, 219] width 207 height 301
click at [517, 103] on input "ZINZIN 2 B" at bounding box center [581, 100] width 196 height 11
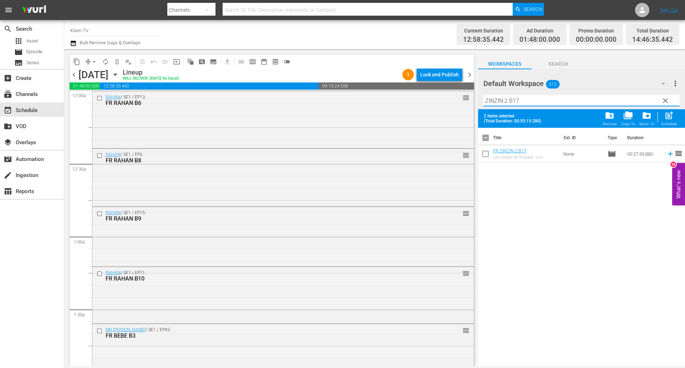
type input "ZINZIN 2 B17"
drag, startPoint x: 486, startPoint y: 154, endPoint x: 504, endPoint y: 146, distance: 20.4
click at [486, 154] on input "checkbox" at bounding box center [485, 155] width 15 height 15
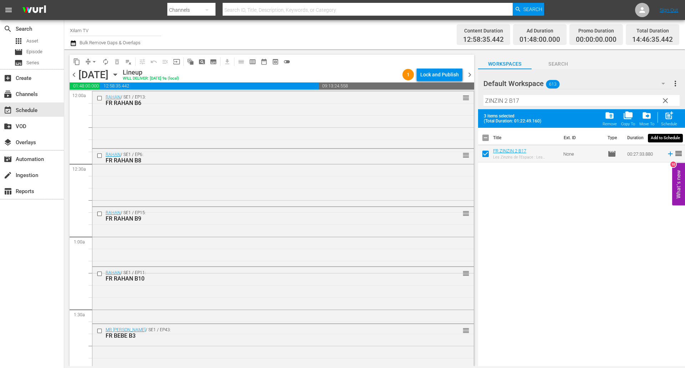
click at [673, 115] on span "post_add" at bounding box center [669, 116] width 10 height 10
checkbox input "false"
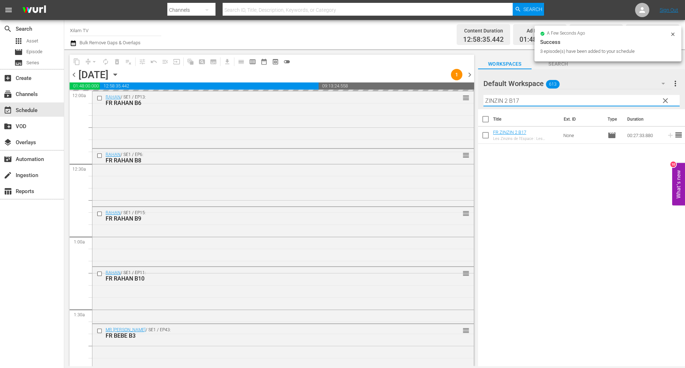
drag, startPoint x: 507, startPoint y: 100, endPoint x: 477, endPoint y: 101, distance: 29.6
click at [477, 101] on div "content_copy compress arrow_drop_down autorenew_outlined delete_forever_outline…" at bounding box center [374, 207] width 621 height 317
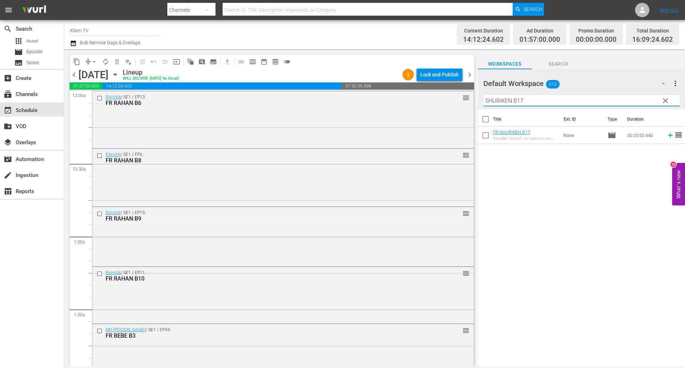
click at [531, 102] on input "SHURIKEN B17" at bounding box center [581, 100] width 196 height 11
type input "SHURIKEN B8"
click at [484, 138] on input "checkbox" at bounding box center [485, 136] width 15 height 15
checkbox input "true"
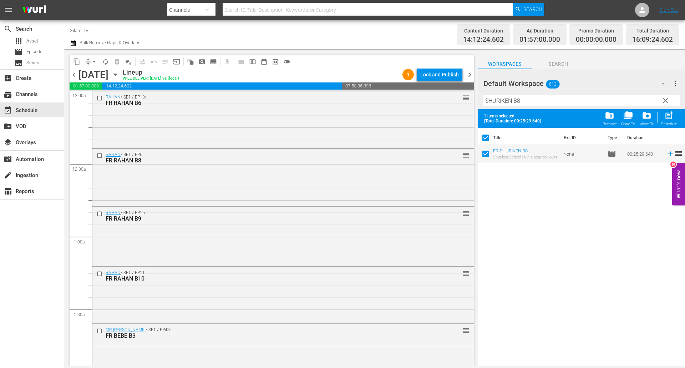
click at [538, 105] on input "SHURIKEN B8" at bounding box center [581, 100] width 196 height 11
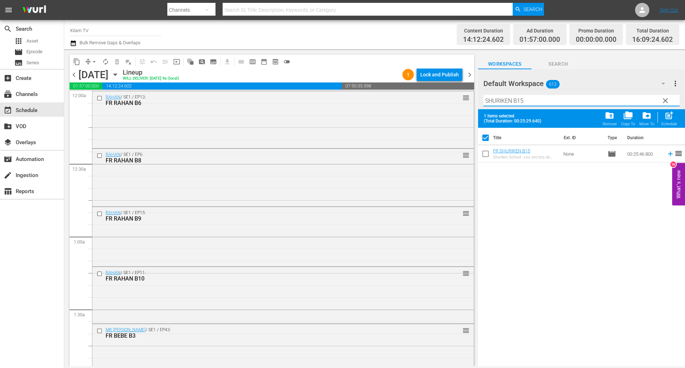
type input "SHURIKEN B15"
drag, startPoint x: 484, startPoint y: 150, endPoint x: 495, endPoint y: 138, distance: 16.4
click at [484, 151] on input "checkbox" at bounding box center [485, 155] width 15 height 15
checkbox input "true"
checkbox input "false"
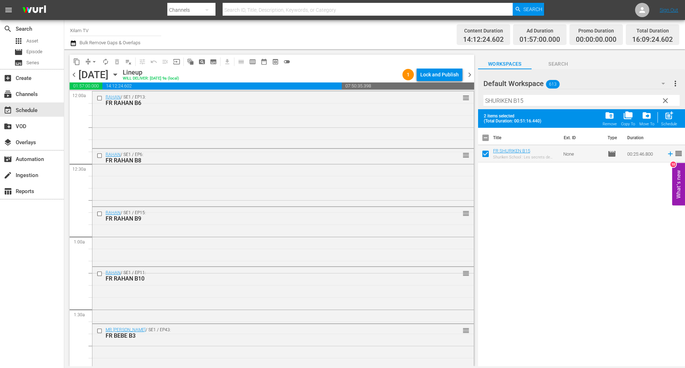
click at [523, 105] on input "SHURIKEN B15" at bounding box center [581, 100] width 196 height 11
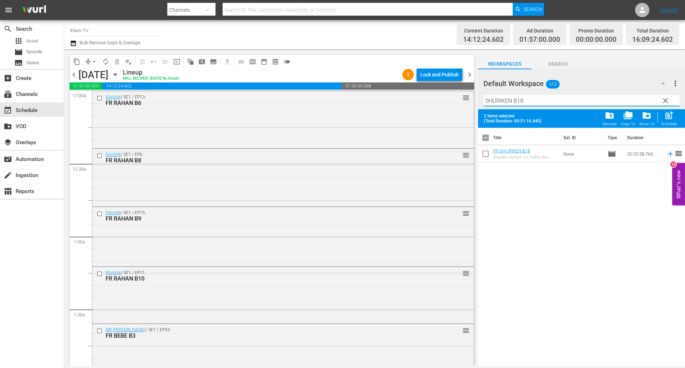
type input "SHURIKEN B18"
click at [487, 153] on input "checkbox" at bounding box center [485, 155] width 15 height 15
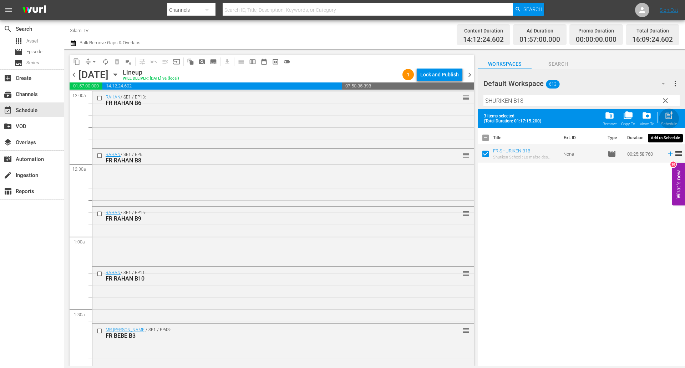
click at [663, 120] on div "post_add Schedule" at bounding box center [669, 119] width 16 height 16
checkbox input "false"
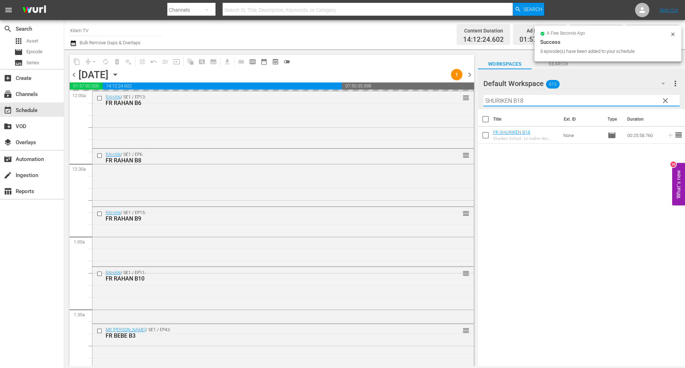
drag, startPoint x: 497, startPoint y: 100, endPoint x: 469, endPoint y: 99, distance: 28.6
click at [469, 99] on div "content_copy compress arrow_drop_down autorenew_outlined delete_forever_outline…" at bounding box center [374, 207] width 621 height 317
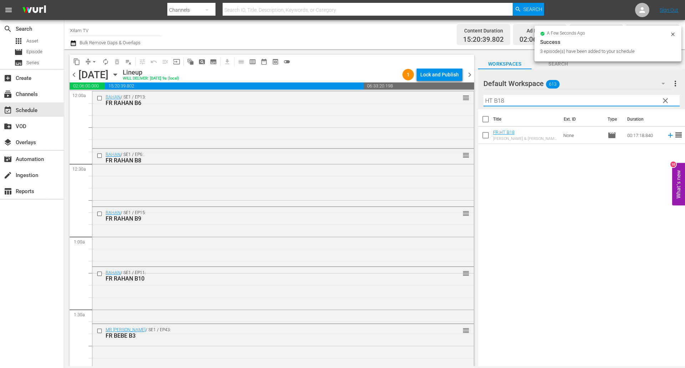
click at [526, 98] on input "HT B18" at bounding box center [581, 100] width 196 height 11
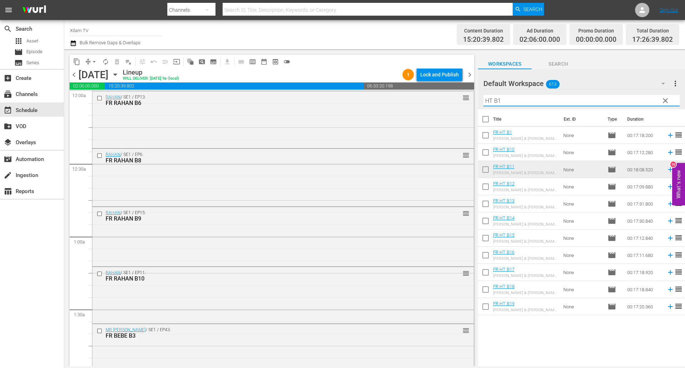
type input "HT B1"
click at [487, 203] on input "checkbox" at bounding box center [485, 205] width 15 height 15
checkbox input "true"
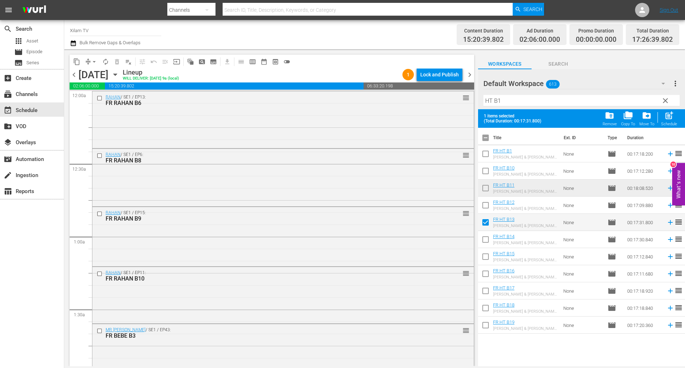
click at [487, 203] on input "checkbox" at bounding box center [485, 206] width 15 height 15
checkbox input "true"
click at [505, 101] on input "HT B1" at bounding box center [581, 100] width 196 height 11
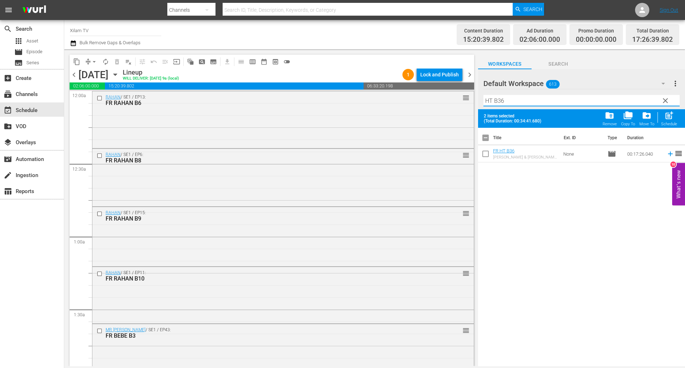
type input "HT B36"
click at [487, 151] on input "checkbox" at bounding box center [485, 155] width 15 height 15
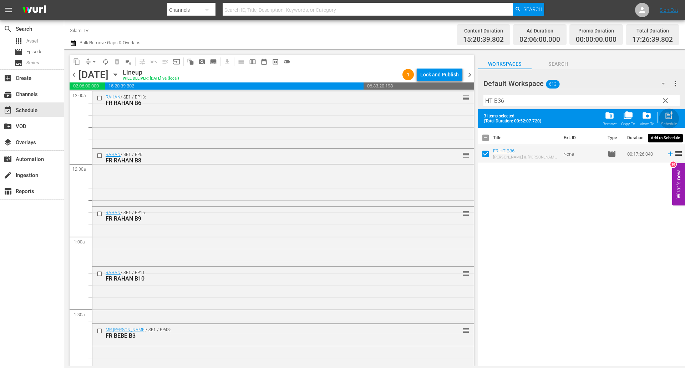
click at [670, 122] on div "post_add Schedule" at bounding box center [669, 119] width 16 height 16
checkbox input "false"
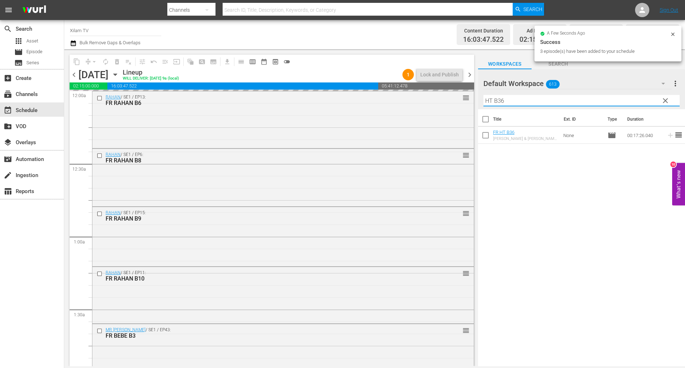
drag, startPoint x: 493, startPoint y: 99, endPoint x: 473, endPoint y: 99, distance: 19.3
click at [473, 99] on div "content_copy compress arrow_drop_down autorenew_outlined delete_forever_outline…" at bounding box center [374, 207] width 621 height 317
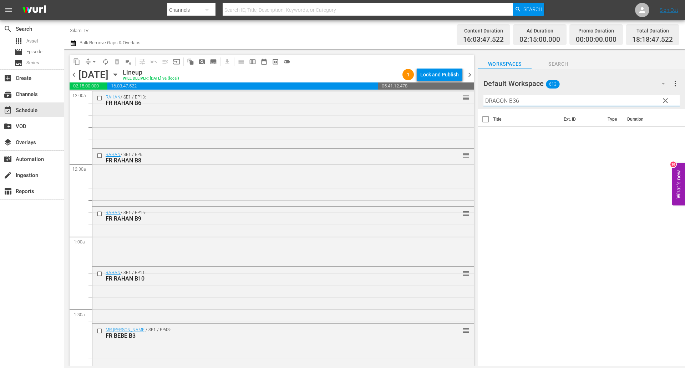
click at [528, 104] on input "DRAGON B36" at bounding box center [581, 100] width 196 height 11
type input "DRAGON B13"
click at [484, 133] on input "checkbox" at bounding box center [485, 136] width 15 height 15
checkbox input "true"
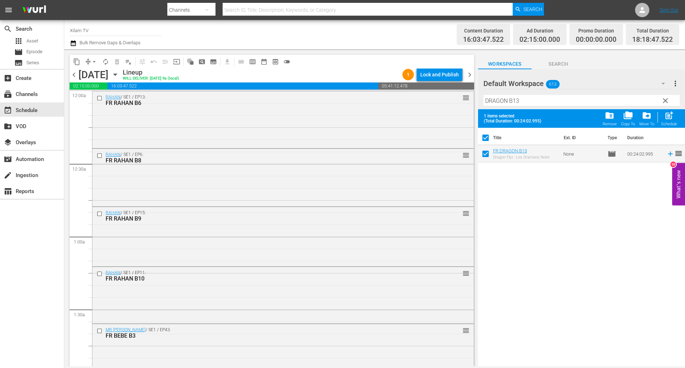
click at [521, 105] on input "DRAGON B13" at bounding box center [581, 100] width 196 height 11
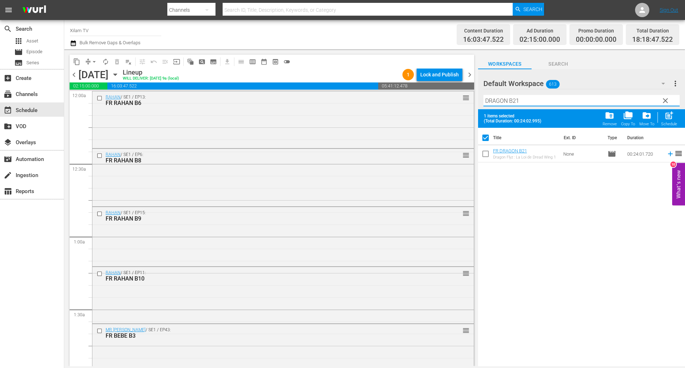
type input "DRAGON B21"
click at [487, 155] on input "checkbox" at bounding box center [485, 155] width 15 height 15
checkbox input "true"
checkbox input "false"
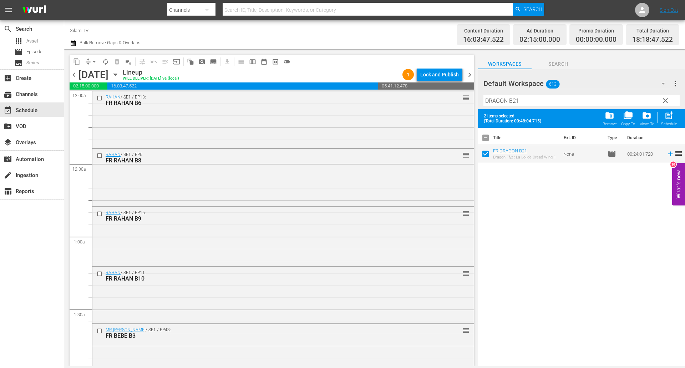
click at [527, 101] on input "DRAGON B21" at bounding box center [581, 100] width 196 height 11
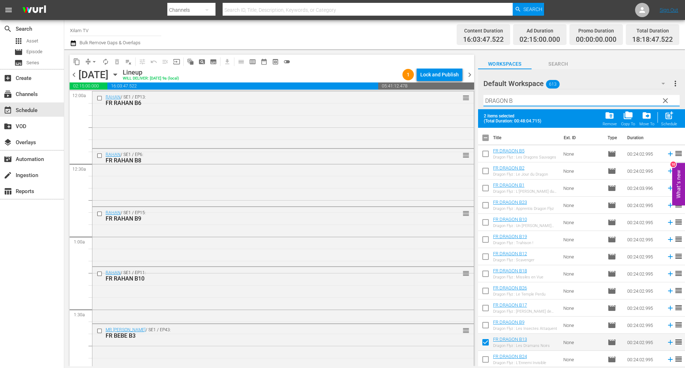
type input "DRAGON B"
click at [485, 210] on input "checkbox" at bounding box center [485, 206] width 15 height 15
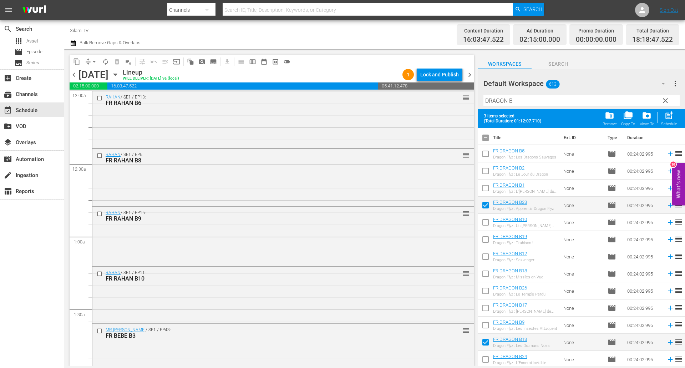
click at [671, 118] on span "post_add" at bounding box center [669, 116] width 10 height 10
checkbox input "false"
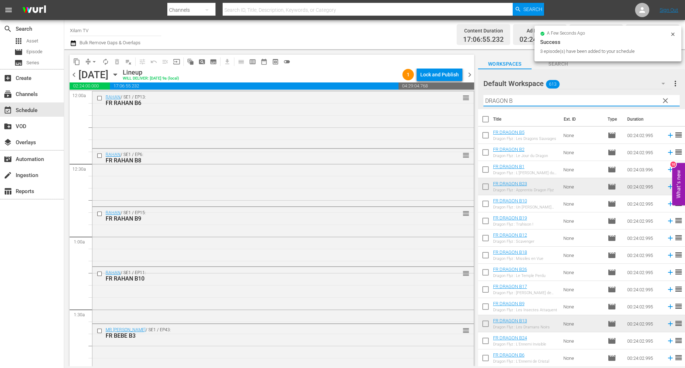
drag, startPoint x: 506, startPoint y: 101, endPoint x: 476, endPoint y: 105, distance: 30.2
click at [476, 105] on div "content_copy compress arrow_drop_down autorenew_outlined delete_forever_outline…" at bounding box center [374, 207] width 621 height 317
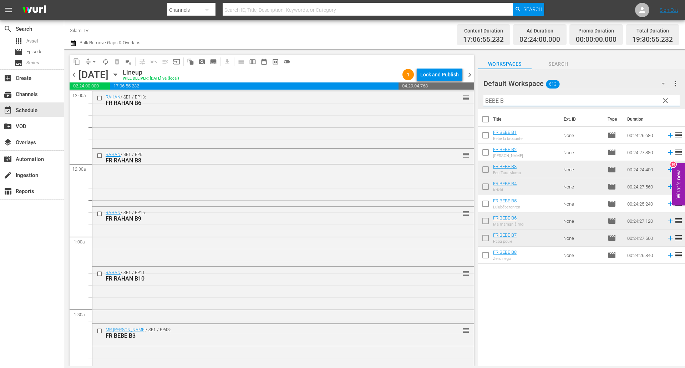
type input "BEBE B"
click at [485, 153] on input "checkbox" at bounding box center [485, 153] width 15 height 15
checkbox input "true"
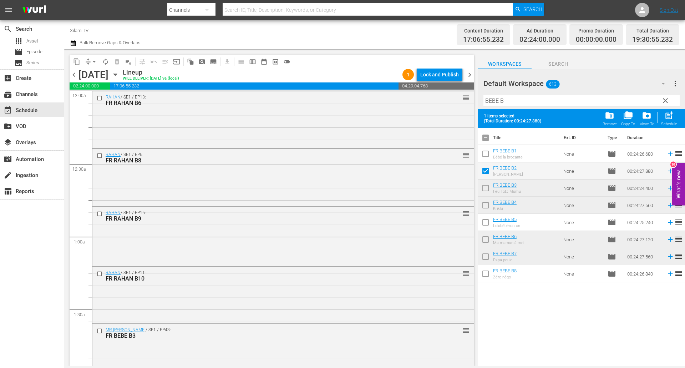
click at [485, 152] on input "checkbox" at bounding box center [485, 155] width 15 height 15
checkbox input "true"
click at [486, 222] on input "checkbox" at bounding box center [485, 223] width 15 height 15
checkbox input "true"
drag, startPoint x: 670, startPoint y: 113, endPoint x: 506, endPoint y: 111, distance: 164.5
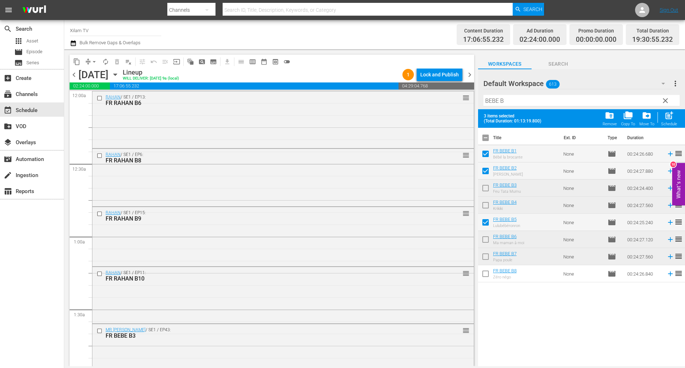
click at [670, 113] on span "post_add" at bounding box center [669, 116] width 10 height 10
checkbox input "false"
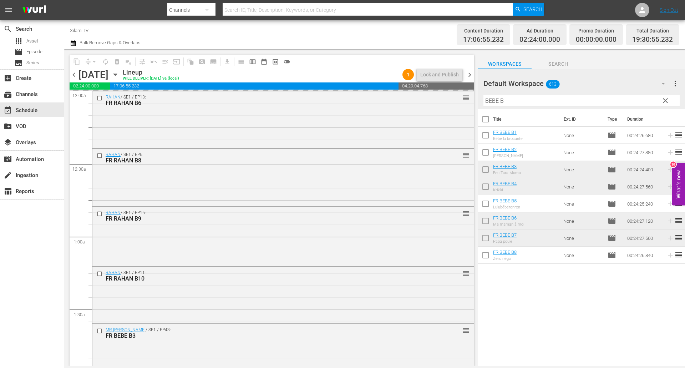
drag, startPoint x: 498, startPoint y: 103, endPoint x: 469, endPoint y: 99, distance: 28.9
click at [469, 99] on div "content_copy compress arrow_drop_down autorenew_outlined delete_forever_outline…" at bounding box center [374, 207] width 621 height 317
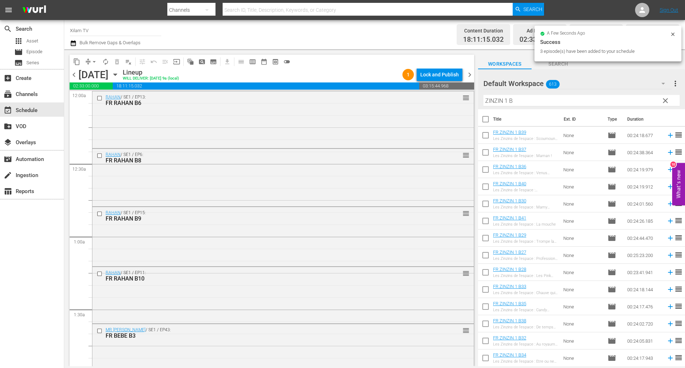
click at [527, 95] on div "Filter by Title ZINZIN 1 B" at bounding box center [581, 100] width 196 height 17
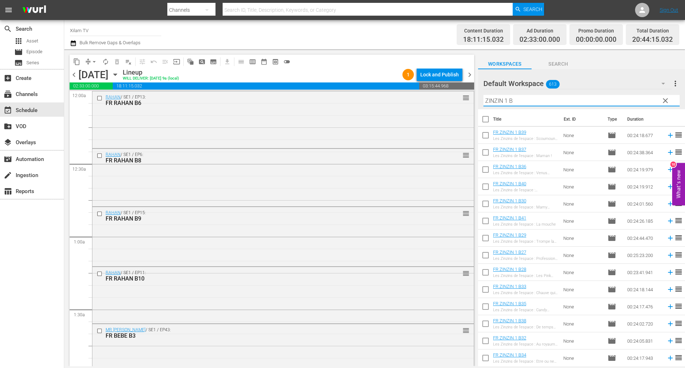
click at [527, 99] on input "ZINZIN 1 B" at bounding box center [581, 100] width 196 height 11
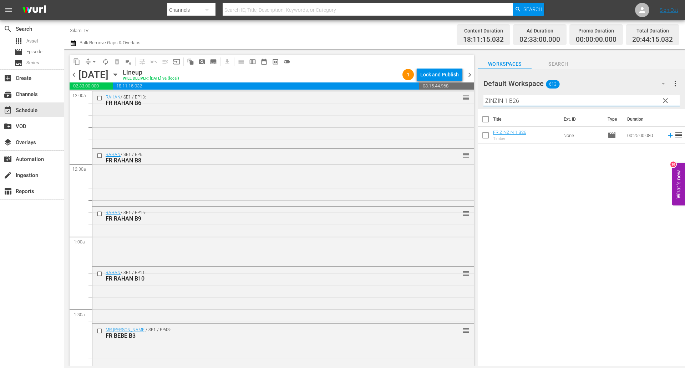
type input "ZINZIN 1 B26"
click at [486, 138] on input "checkbox" at bounding box center [485, 136] width 15 height 15
checkbox input "true"
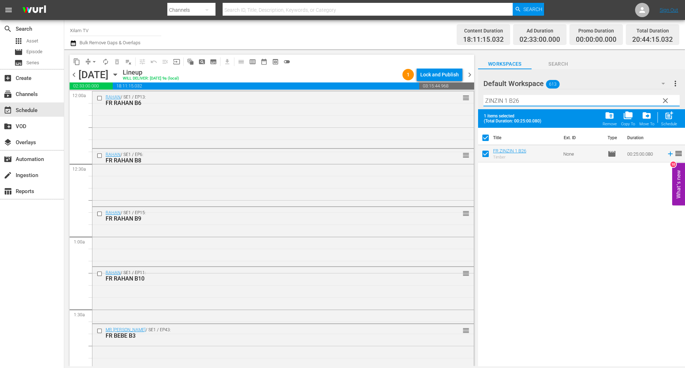
click at [528, 102] on input "ZINZIN 1 B26" at bounding box center [581, 100] width 196 height 11
type input "ZINZIN 1 B17"
click at [487, 156] on input "checkbox" at bounding box center [485, 155] width 15 height 15
checkbox input "true"
checkbox input "false"
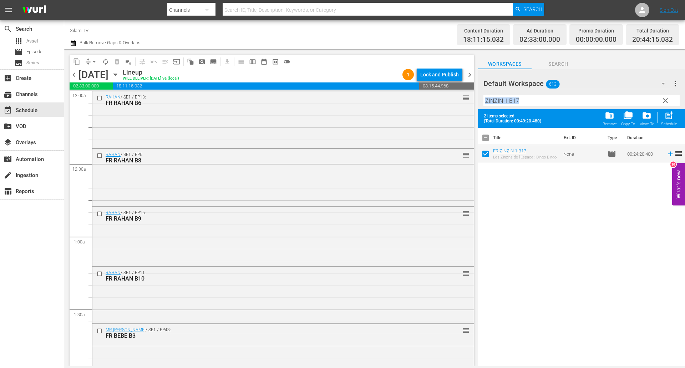
click at [523, 105] on div "Filter by Title ZINZIN 1 B17" at bounding box center [581, 100] width 196 height 17
click at [521, 104] on input "ZINZIN 1 B17" at bounding box center [581, 100] width 196 height 11
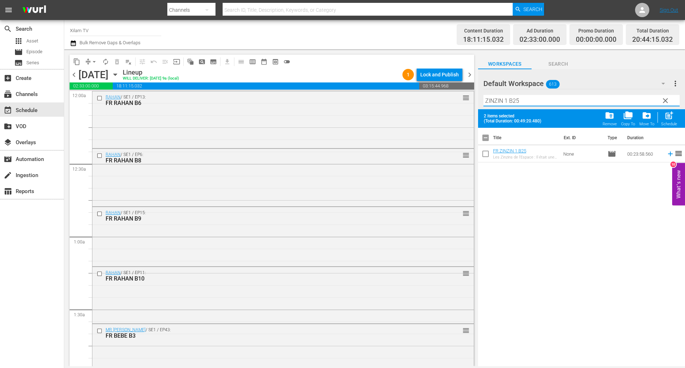
type input "ZINZIN 1 B25"
click at [484, 156] on input "checkbox" at bounding box center [485, 155] width 15 height 15
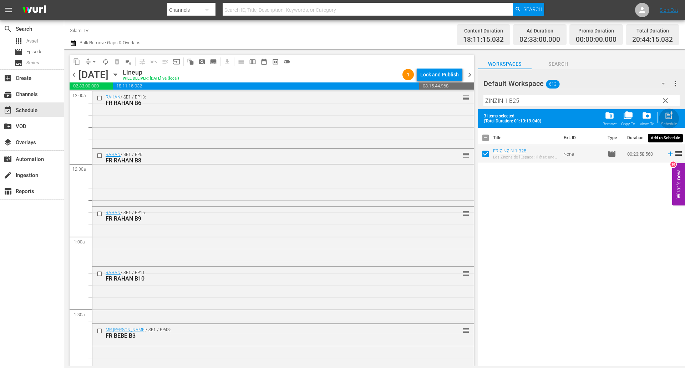
drag, startPoint x: 665, startPoint y: 119, endPoint x: 550, endPoint y: 99, distance: 117.0
click at [665, 119] on span "post_add" at bounding box center [669, 116] width 10 height 10
checkbox input "false"
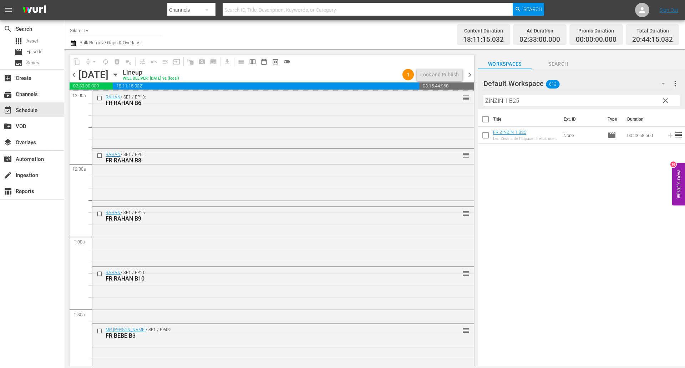
click at [451, 96] on div "content_copy compress arrow_drop_down autorenew_outlined delete_forever_outline…" at bounding box center [374, 207] width 621 height 317
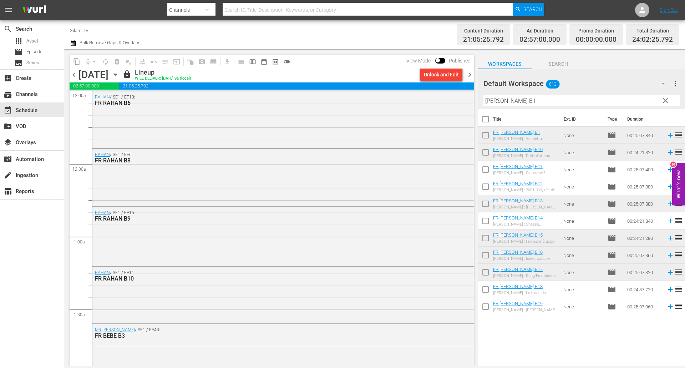
scroll to position [3218, 0]
